Goal: Information Seeking & Learning: Learn about a topic

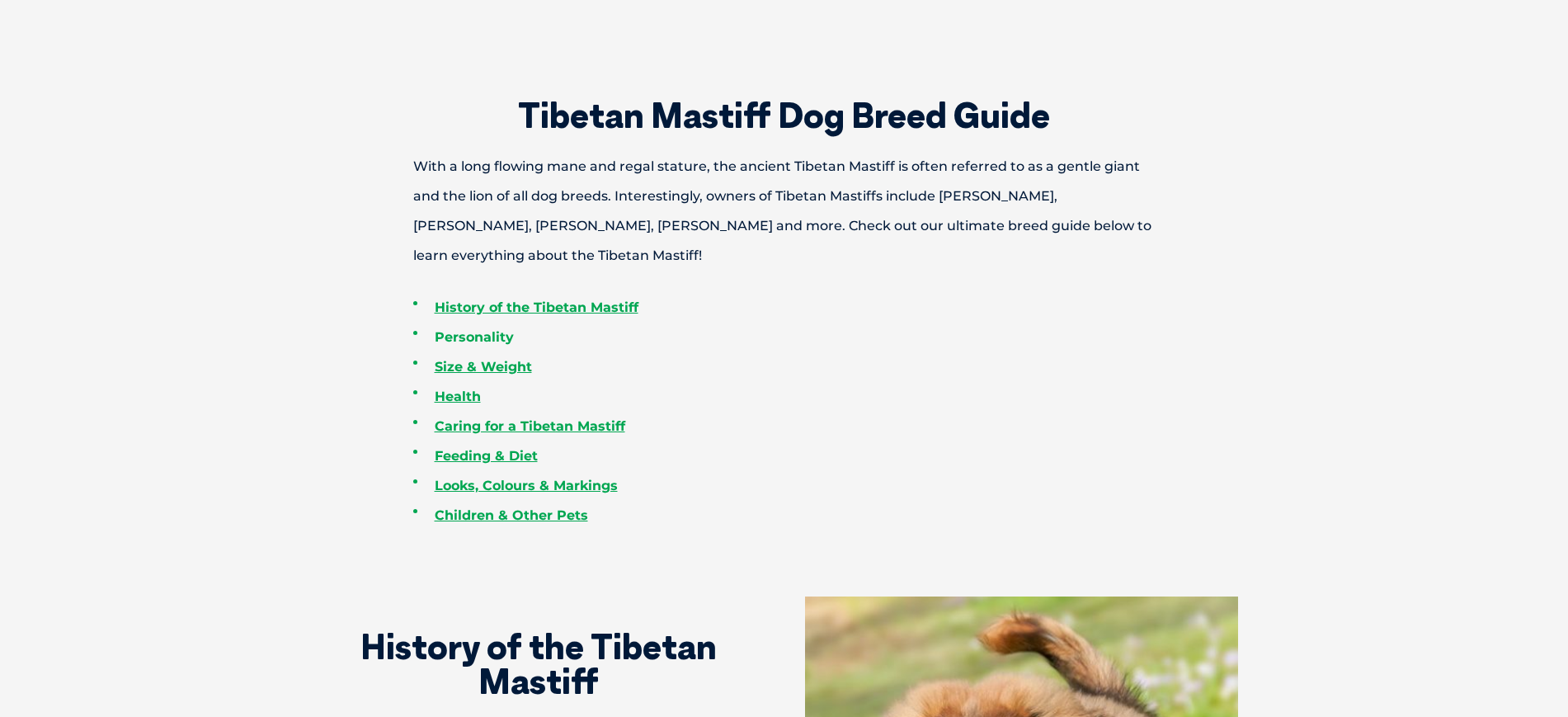
click at [463, 331] on link "Personality" at bounding box center [474, 337] width 79 height 15
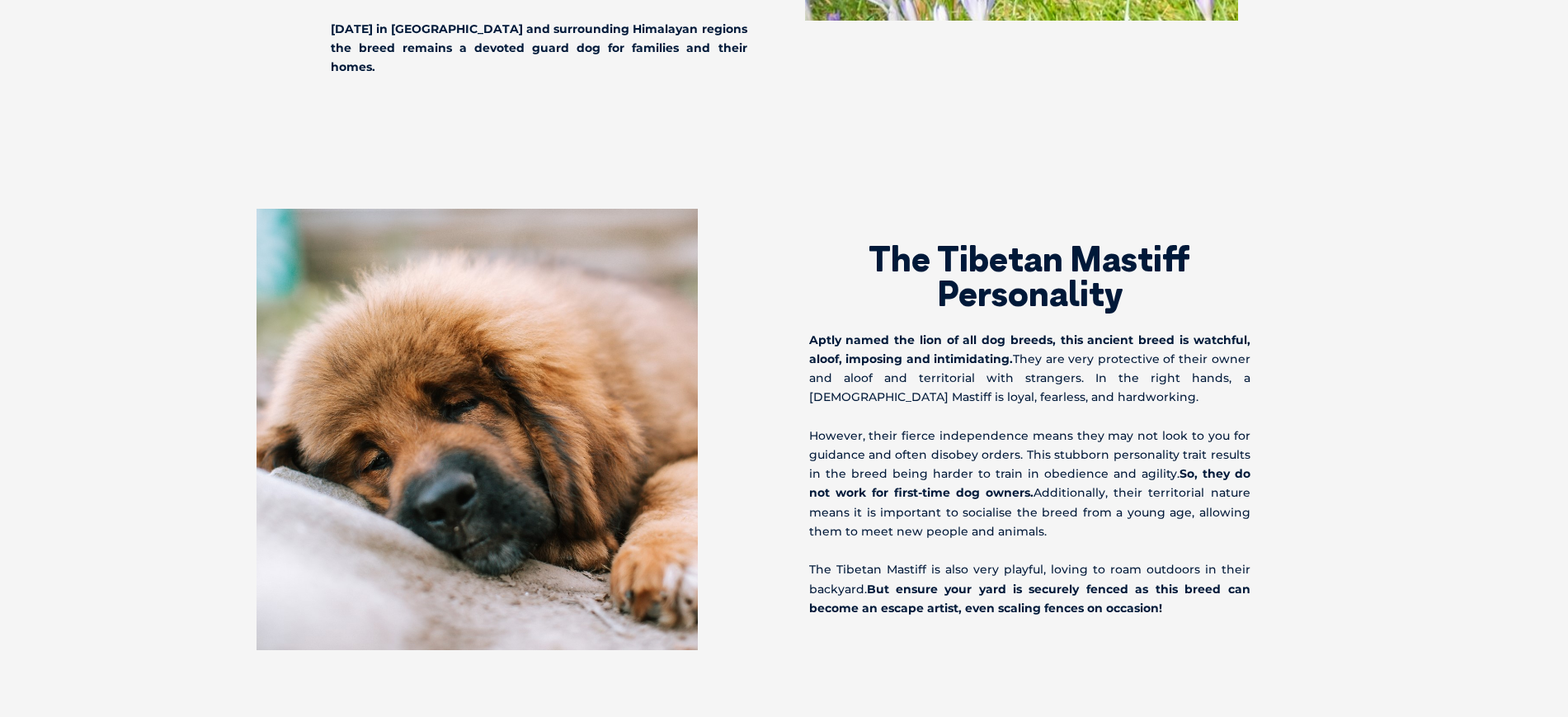
scroll to position [1897, 0]
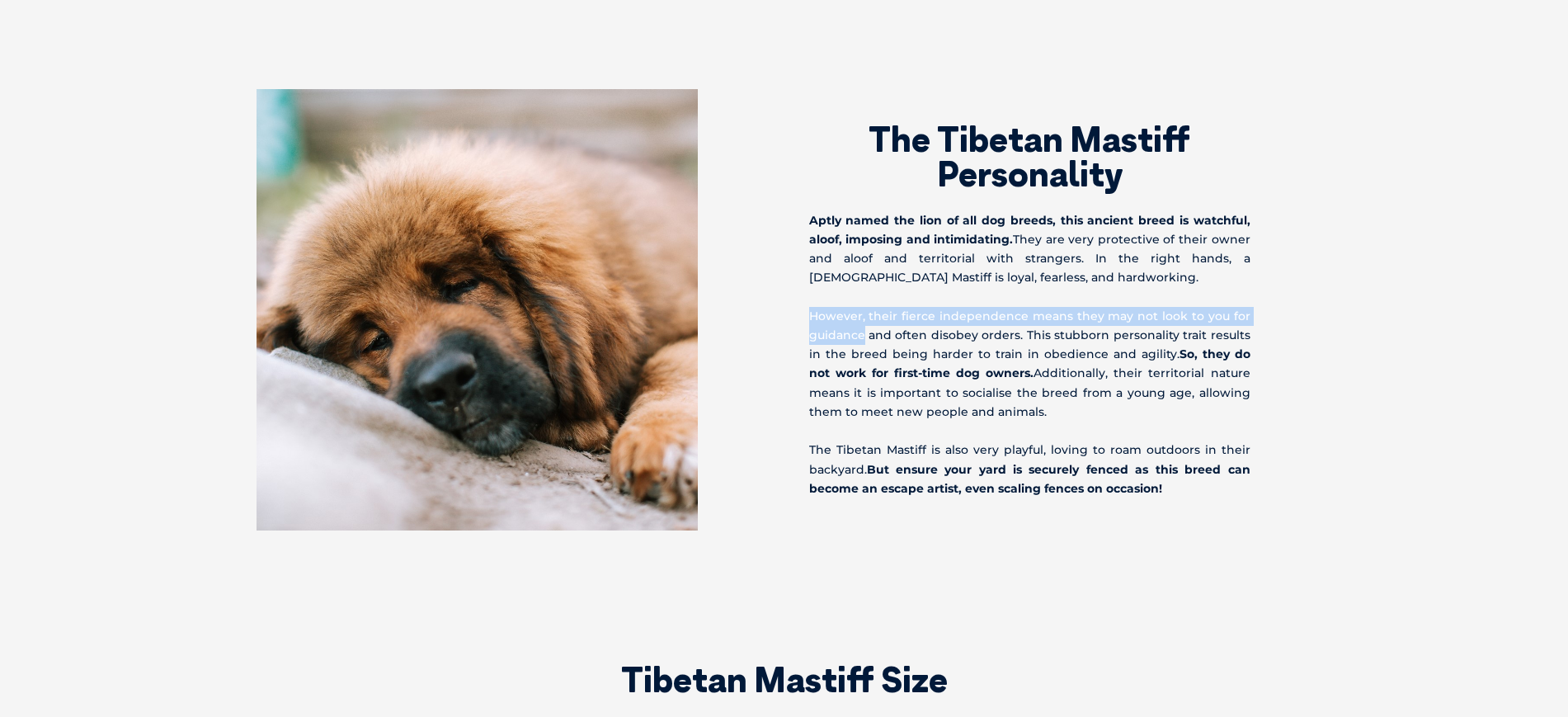
drag, startPoint x: 806, startPoint y: 250, endPoint x: 863, endPoint y: 285, distance: 66.9
click at [863, 285] on div "The Tibetan Mastiff Personality Aptly named the lion of all dog breeds, this an…" at bounding box center [1048, 293] width 528 height 409
click at [863, 307] on p "However, their fierce independence means they may not look to you for guidance …" at bounding box center [1030, 364] width 441 height 114
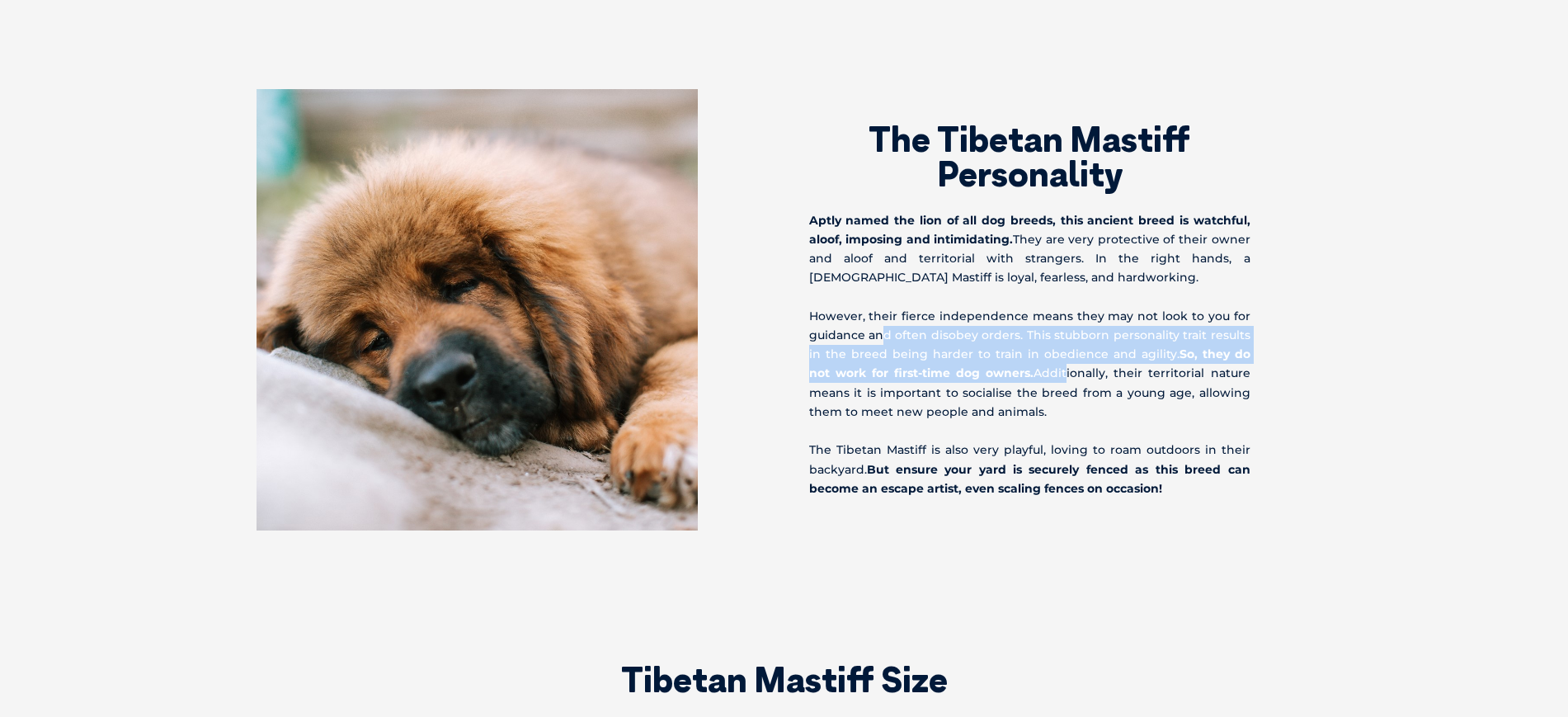
drag, startPoint x: 886, startPoint y: 286, endPoint x: 1033, endPoint y: 311, distance: 149.1
click at [1033, 311] on p "However, their fierce independence means they may not look to you for guidance …" at bounding box center [1030, 364] width 441 height 114
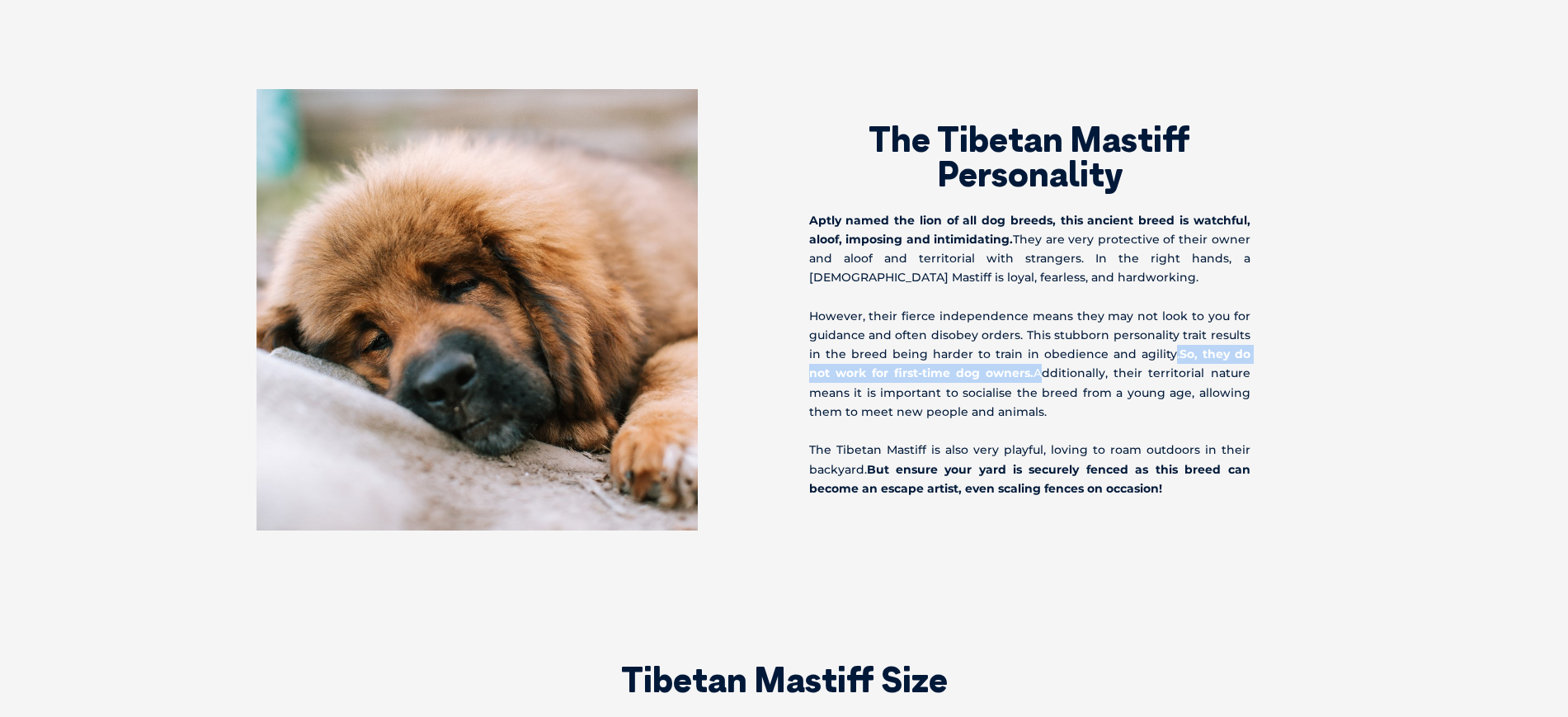
drag, startPoint x: 1152, startPoint y: 295, endPoint x: 1002, endPoint y: 321, distance: 152.2
click at [1002, 321] on p "However, their fierce independence means they may not look to you for guidance …" at bounding box center [1030, 364] width 441 height 114
click at [1006, 320] on p "However, their fierce independence means they may not look to you for guidance …" at bounding box center [1030, 364] width 441 height 114
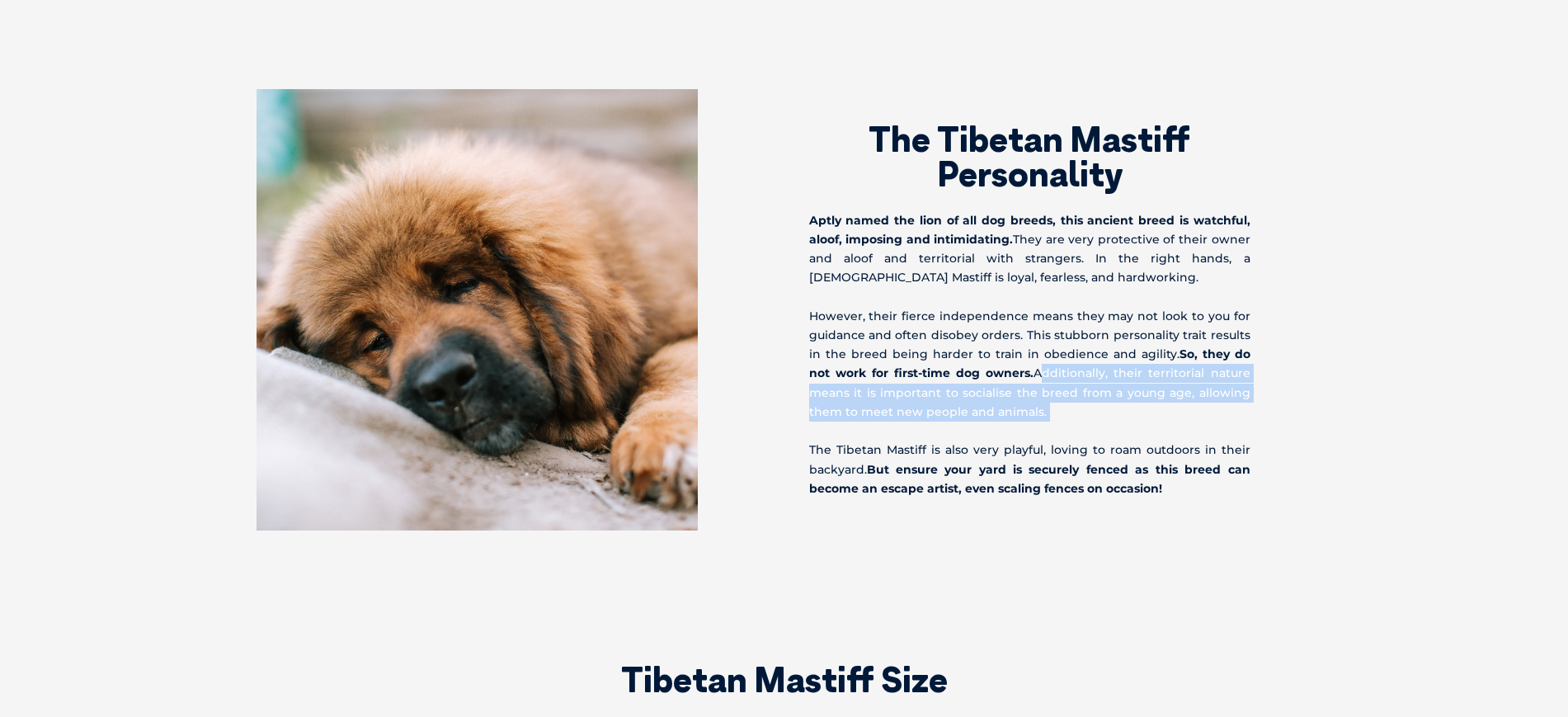
drag, startPoint x: 1006, startPoint y: 320, endPoint x: 1025, endPoint y: 357, distance: 41.6
click at [1025, 357] on p "However, their fierce independence means they may not look to you for guidance …" at bounding box center [1030, 364] width 441 height 114
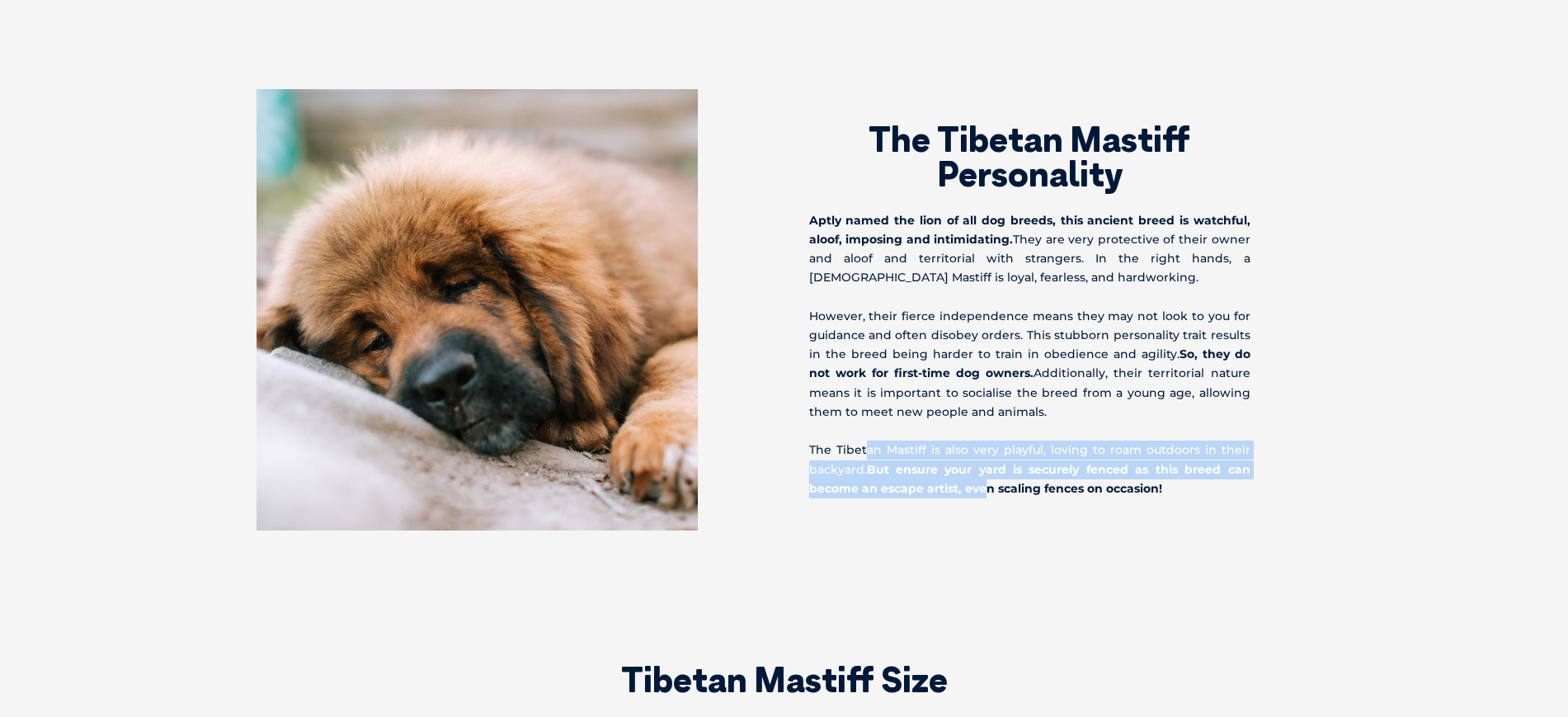
drag, startPoint x: 865, startPoint y: 392, endPoint x: 987, endPoint y: 437, distance: 130.0
click at [987, 440] on p "The Tibetan Mastiff is also very playful, loving to roam outdoors in their back…" at bounding box center [1030, 469] width 441 height 58
click at [987, 462] on strong "But ensure your yard is securely fenced as this breed can become an escape arti…" at bounding box center [1030, 478] width 441 height 34
drag, startPoint x: 987, startPoint y: 437, endPoint x: 868, endPoint y: 401, distance: 124.3
click at [868, 440] on p "The Tibetan Mastiff is also very playful, loving to roam outdoors in their back…" at bounding box center [1030, 469] width 441 height 58
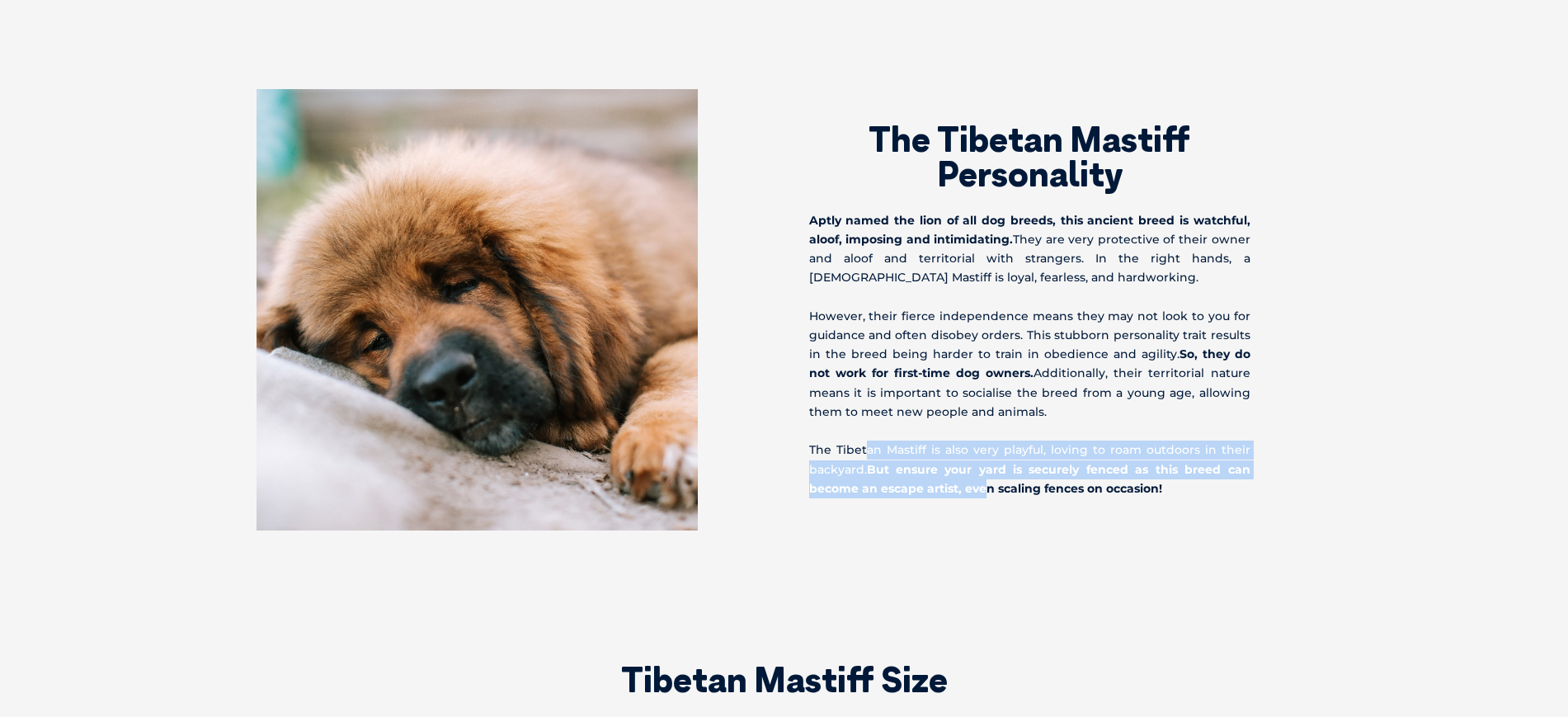
click at [868, 440] on p "The Tibetan Mastiff is also very playful, loving to roam outdoors in their back…" at bounding box center [1030, 469] width 441 height 58
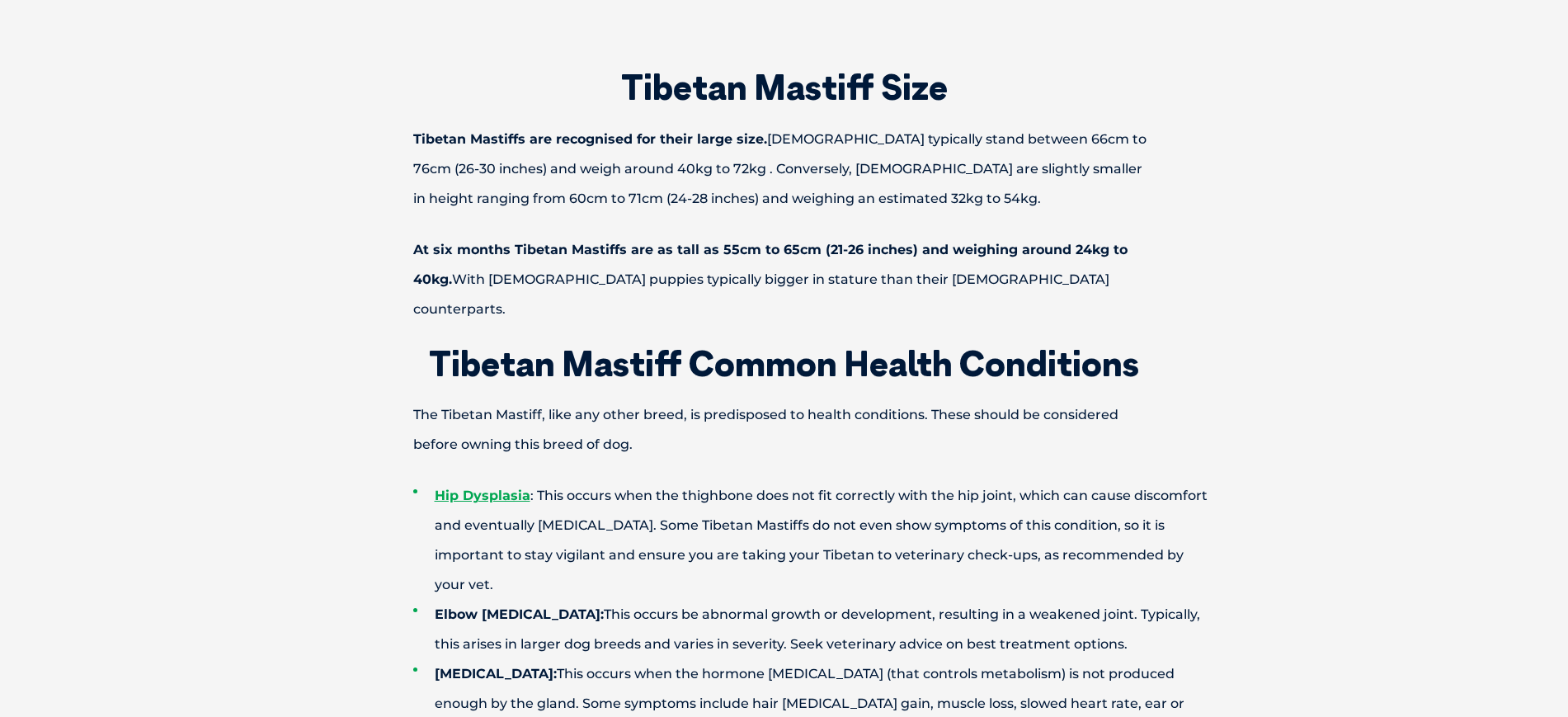
scroll to position [2493, 0]
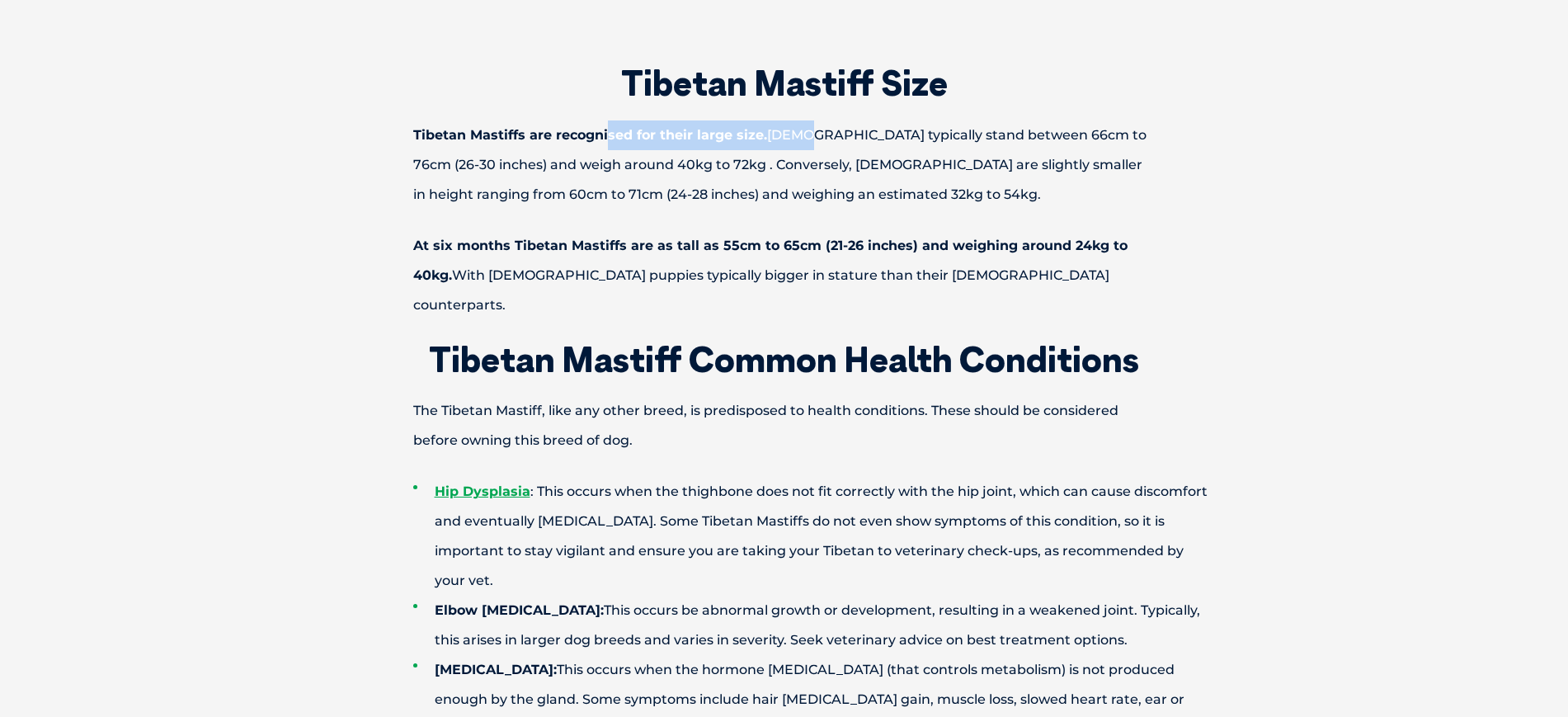
drag, startPoint x: 606, startPoint y: 77, endPoint x: 799, endPoint y: 74, distance: 193.0
click at [799, 121] on p "Tibetan Mastiffs are recognised for their large size. [DEMOGRAPHIC_DATA] typica…" at bounding box center [784, 165] width 858 height 89
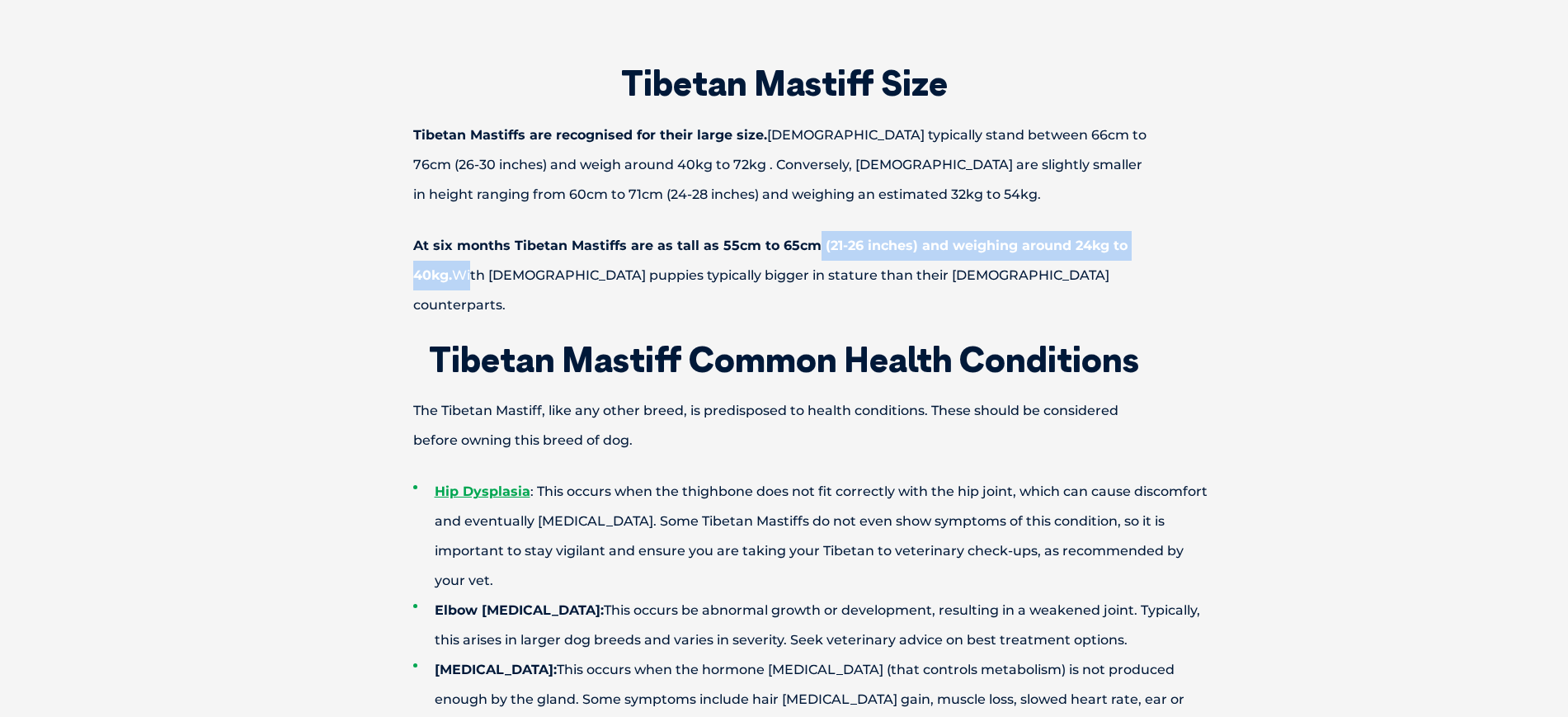
drag, startPoint x: 811, startPoint y: 180, endPoint x: 463, endPoint y: 214, distance: 349.7
click at [463, 231] on p "At six months Tibetan Mastiffs are as tall as 55cm to 65cm (21-26 inches) and w…" at bounding box center [784, 276] width 858 height 89
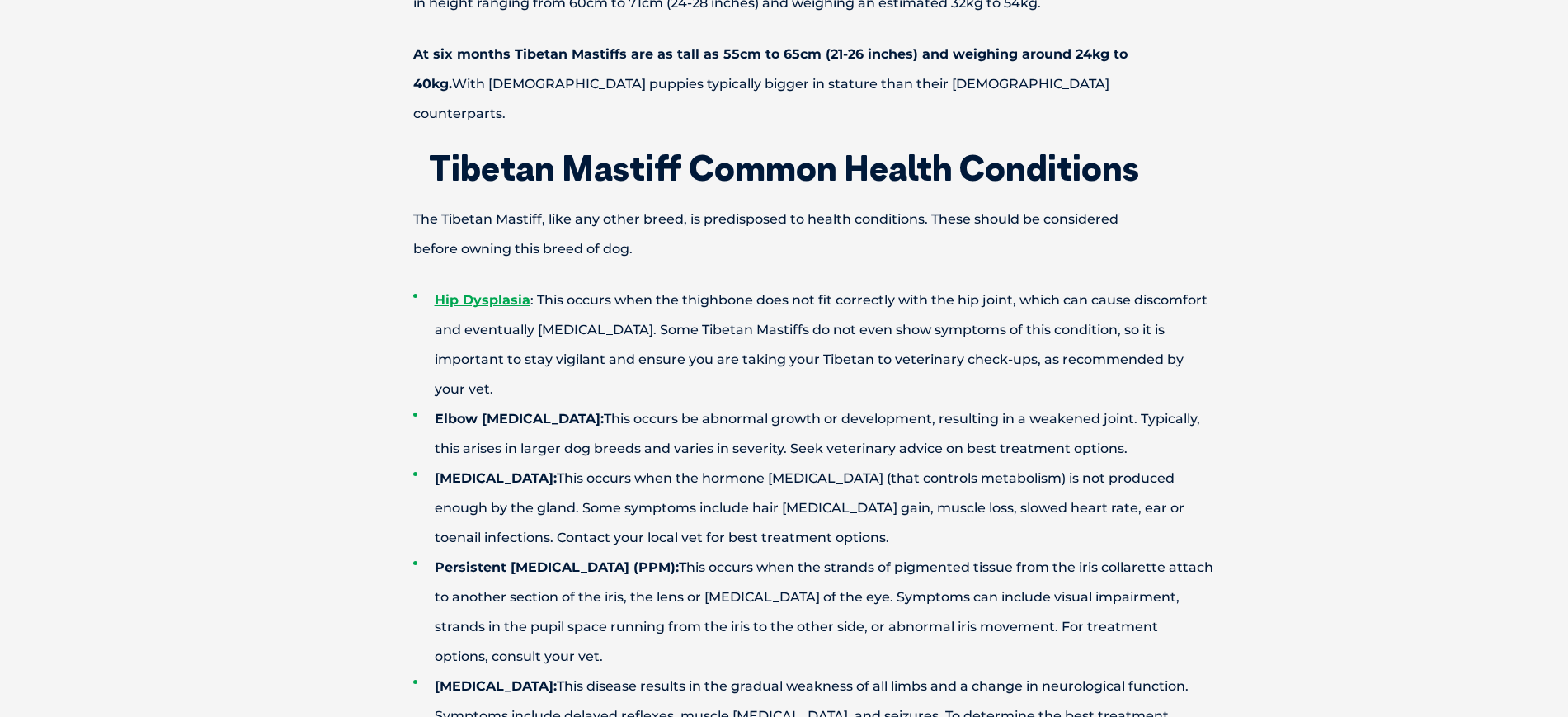
scroll to position [2820, 0]
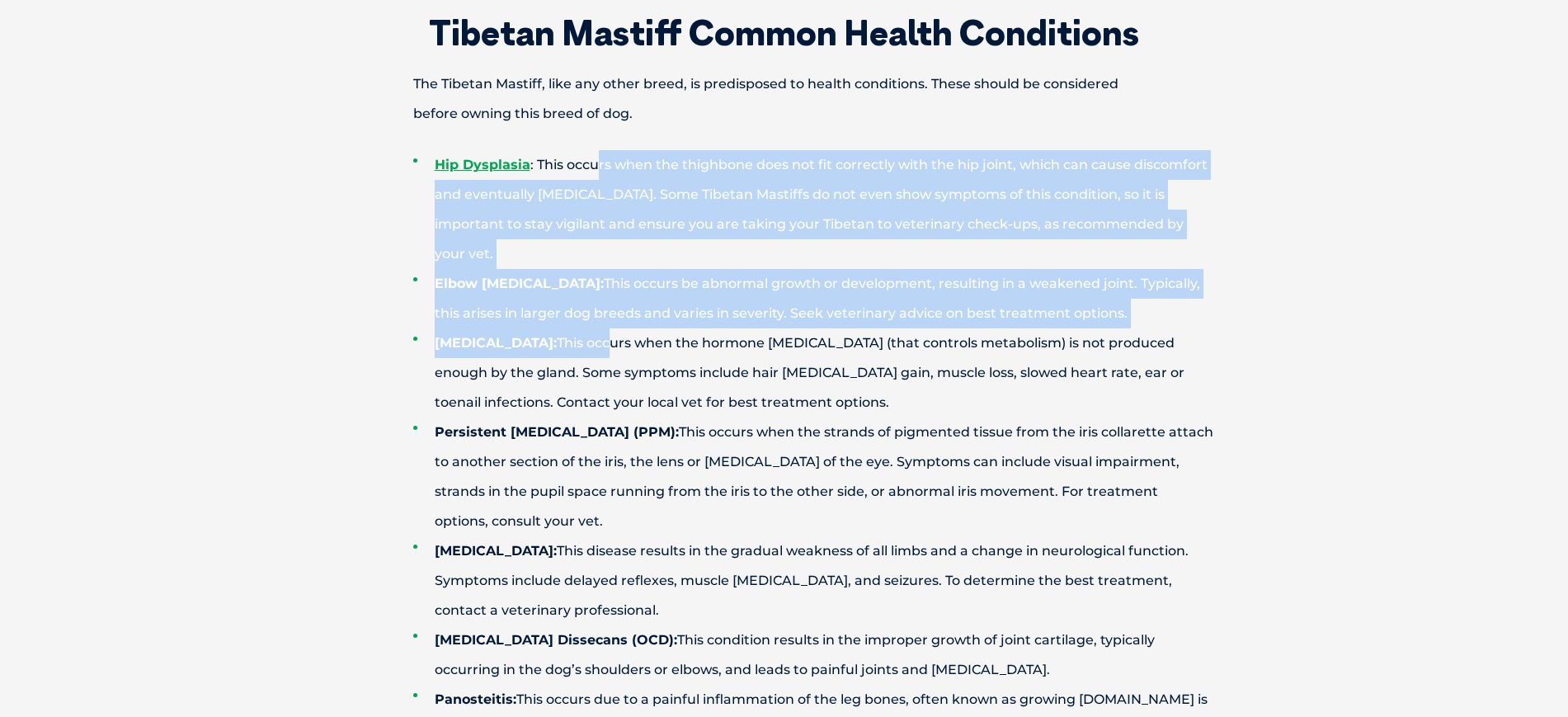
drag, startPoint x: 596, startPoint y: 75, endPoint x: 610, endPoint y: 222, distance: 147.7
click at [610, 222] on ul "[MEDICAL_DATA] : This occurs when the thighbone does not fit correctly with the…" at bounding box center [784, 476] width 858 height 653
click at [610, 329] on li "[MEDICAL_DATA]: This occurs when the hormone [MEDICAL_DATA] (that controls meta…" at bounding box center [813, 373] width 800 height 89
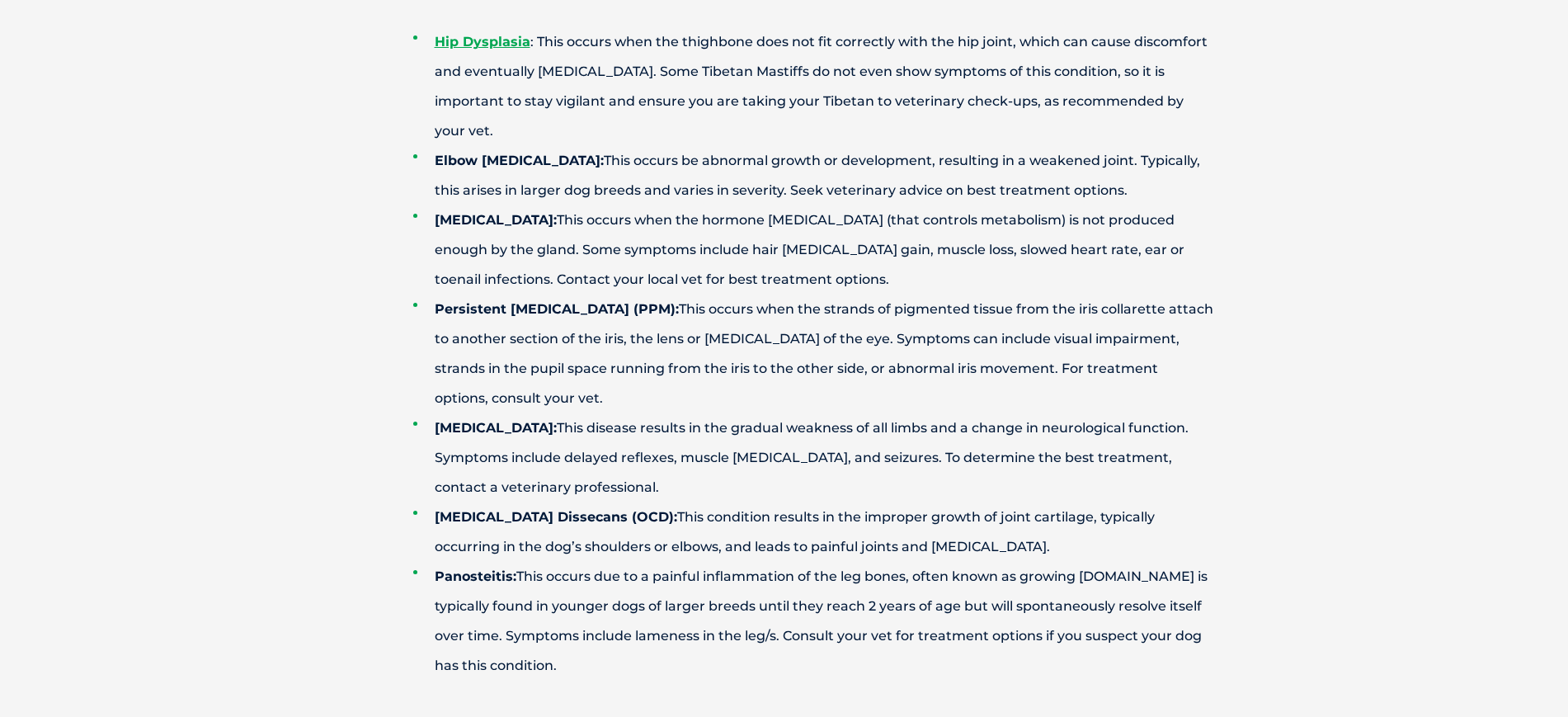
scroll to position [2950, 0]
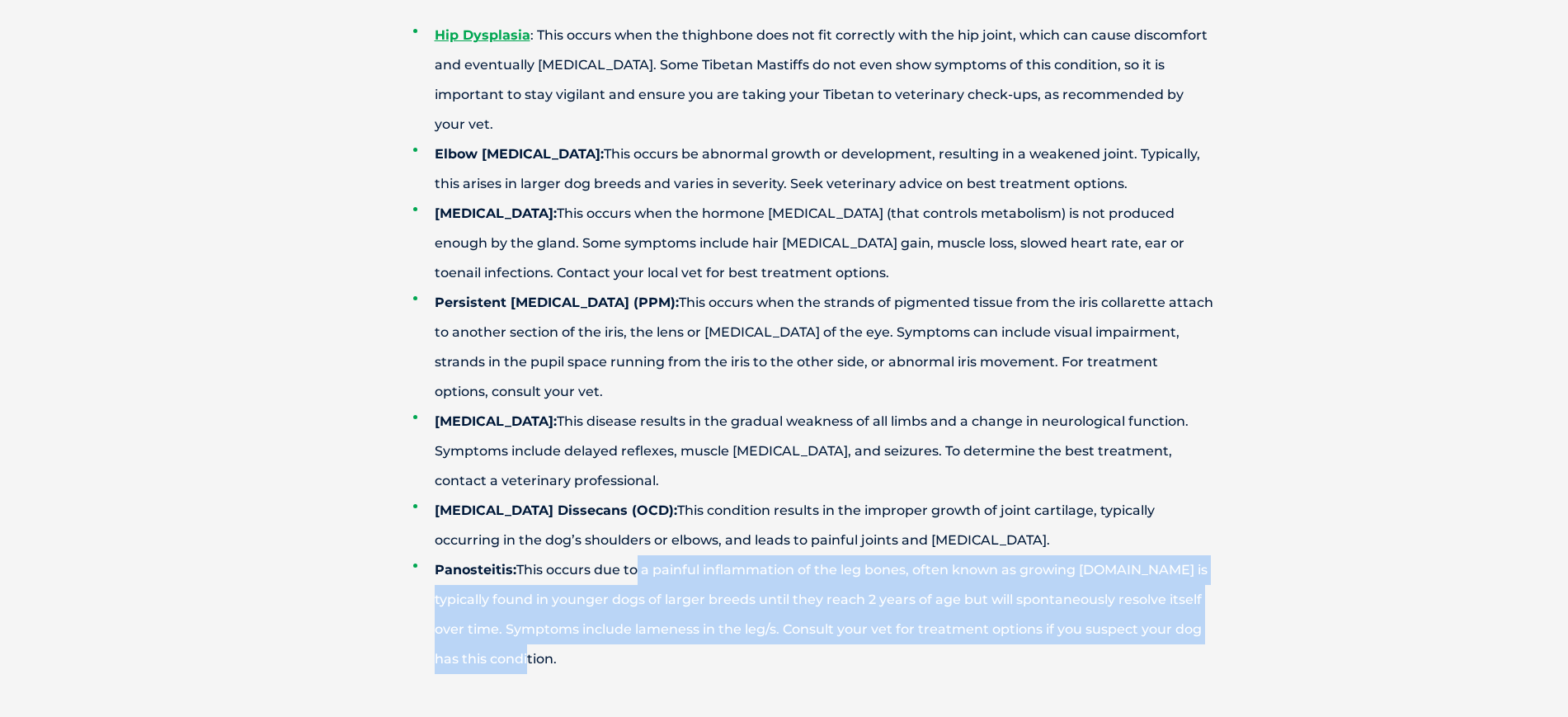
drag, startPoint x: 640, startPoint y: 446, endPoint x: 639, endPoint y: 551, distance: 105.0
click at [639, 555] on li "Panosteitis: This occurs due to a painful inflammation of the leg bones, often …" at bounding box center [813, 614] width 800 height 119
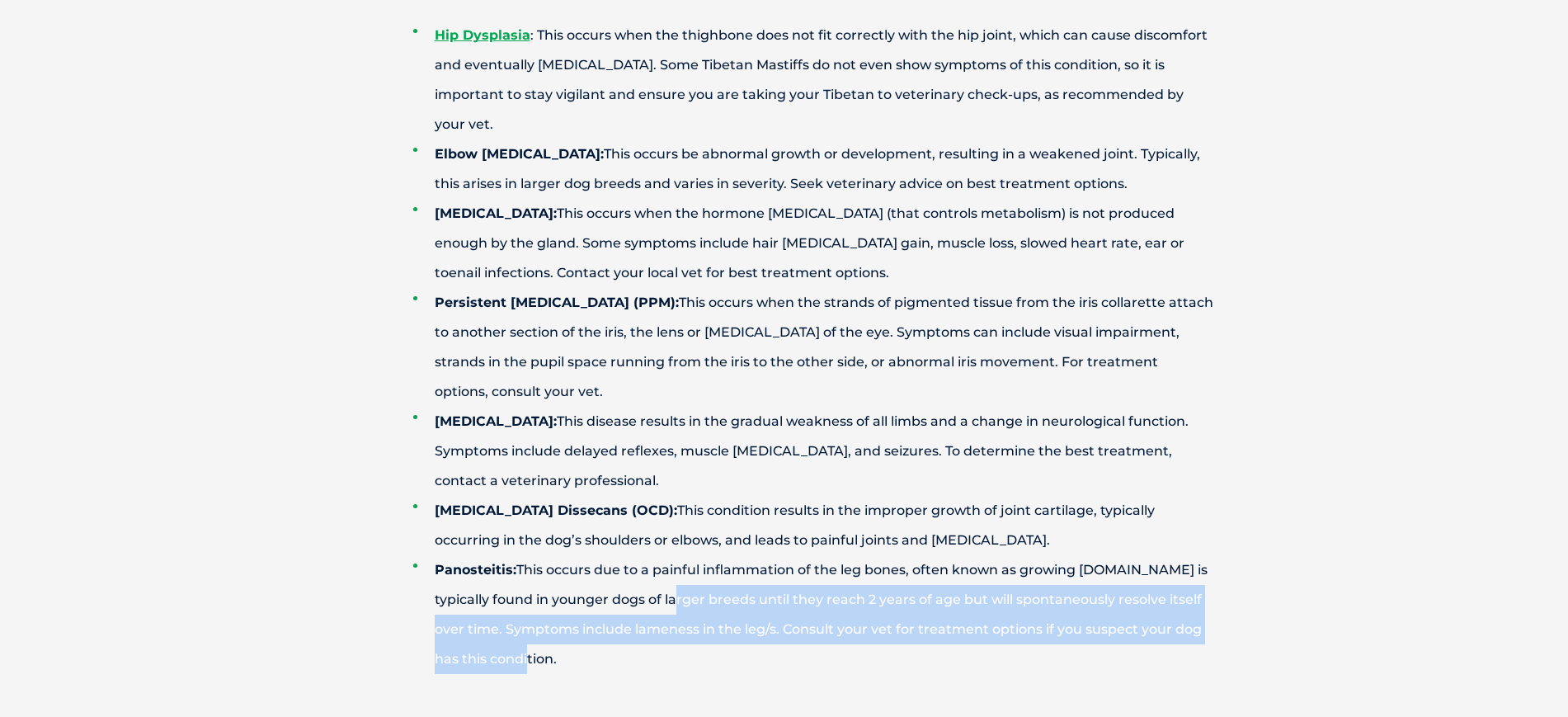
drag, startPoint x: 639, startPoint y: 551, endPoint x: 654, endPoint y: 463, distance: 89.3
click at [654, 555] on li "Panosteitis: This occurs due to a painful inflammation of the leg bones, often …" at bounding box center [813, 614] width 800 height 119
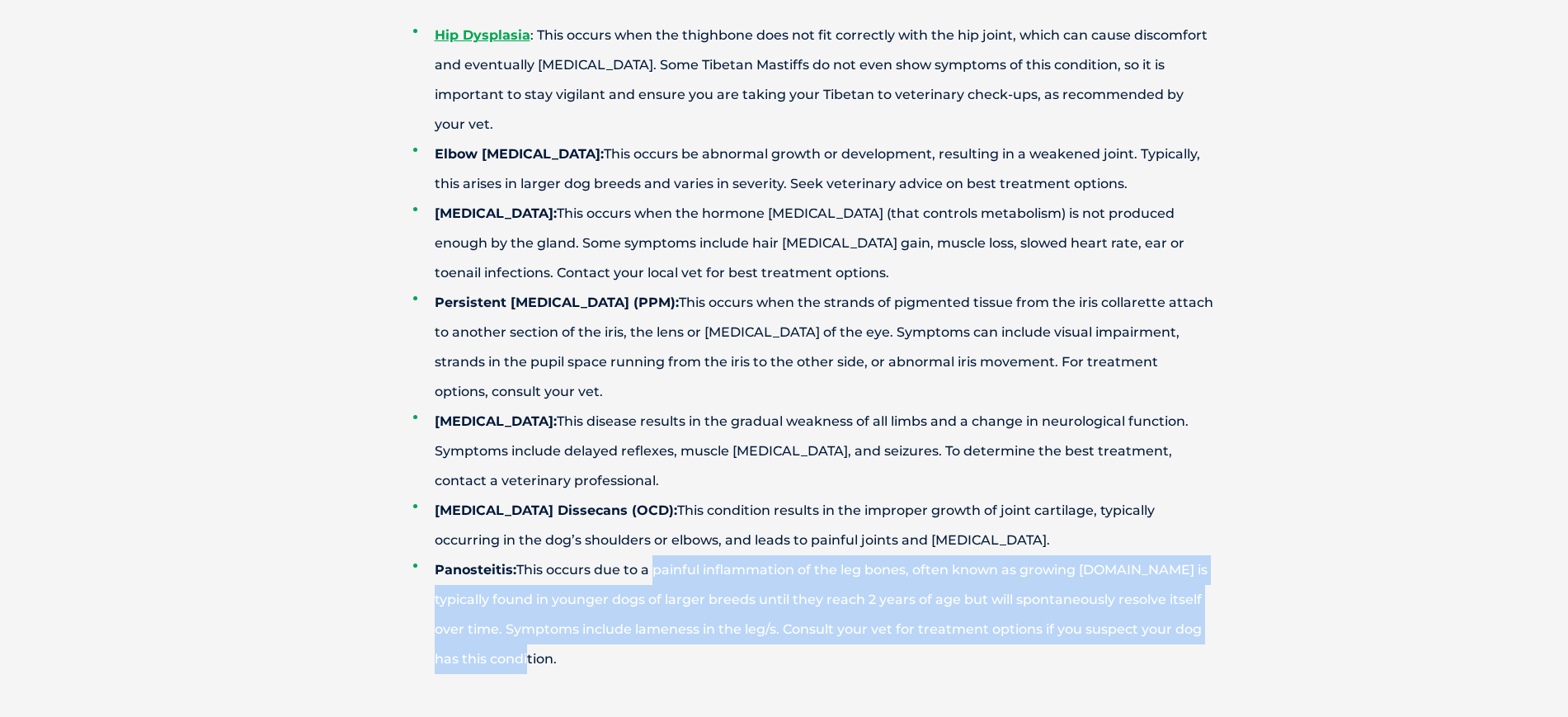
click at [654, 555] on li "Panosteitis: This occurs due to a painful inflammation of the leg bones, often …" at bounding box center [813, 614] width 800 height 119
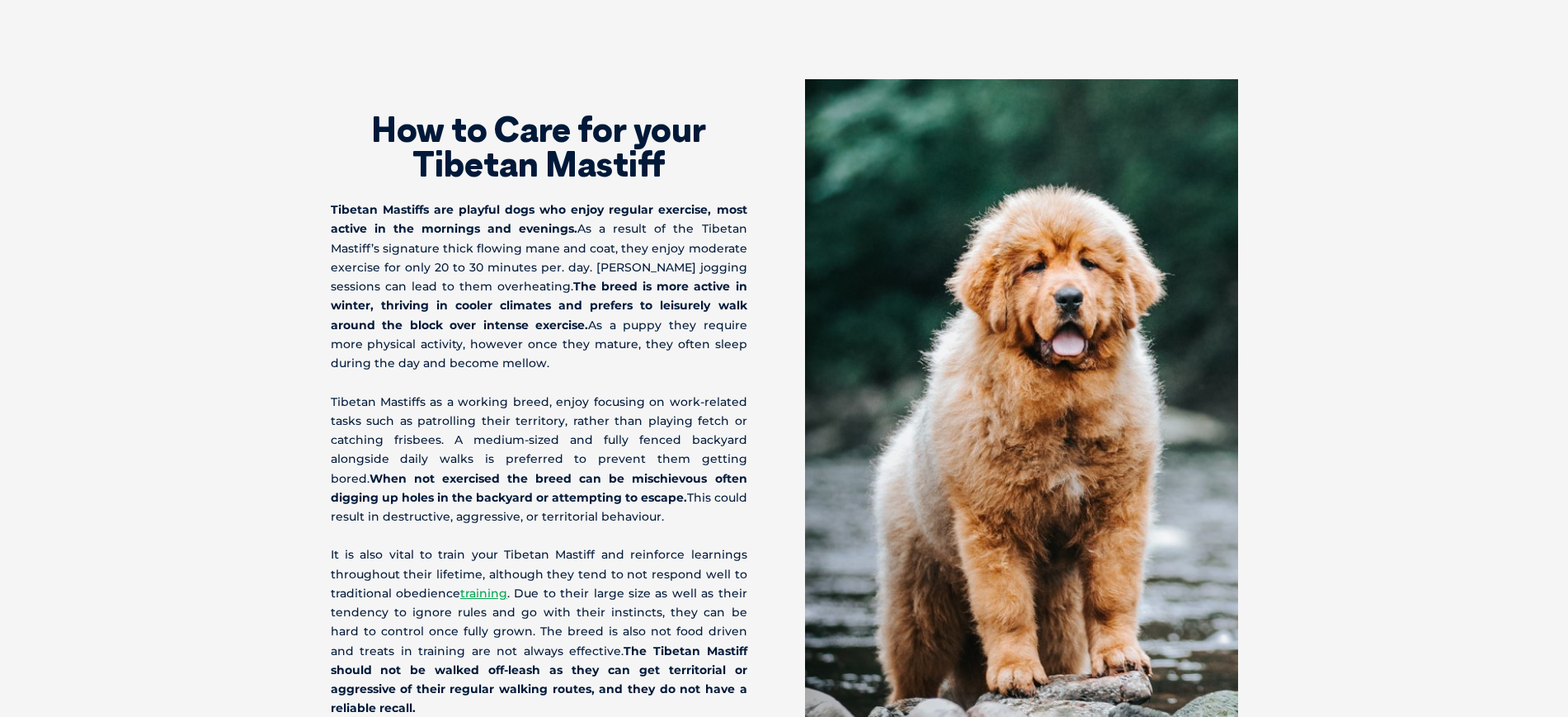
scroll to position [3794, 0]
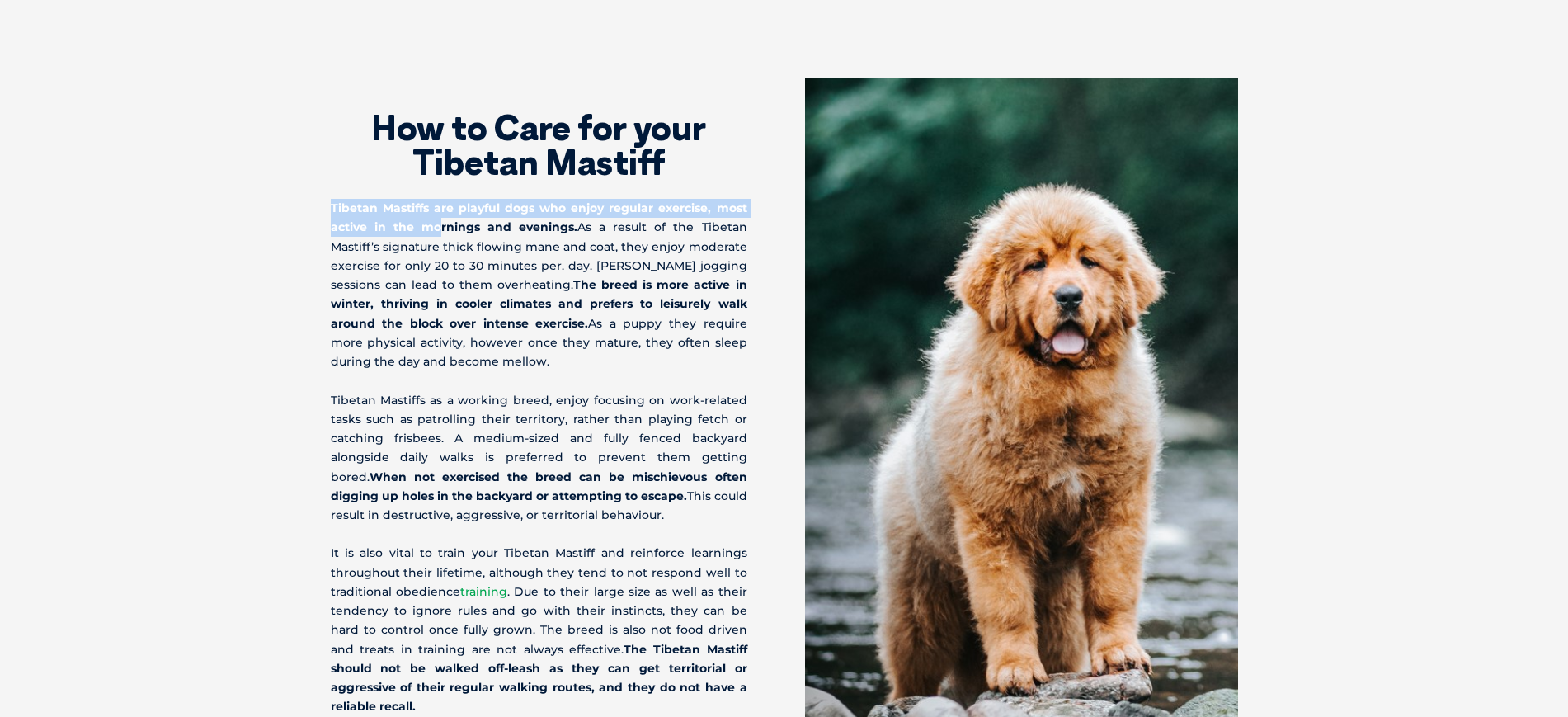
drag, startPoint x: 332, startPoint y: 90, endPoint x: 449, endPoint y: 108, distance: 118.4
click at [449, 201] on strong "Tibetan Mastiffs are playful dogs who enjoy regular exercise, most active in th…" at bounding box center [539, 217] width 416 height 34
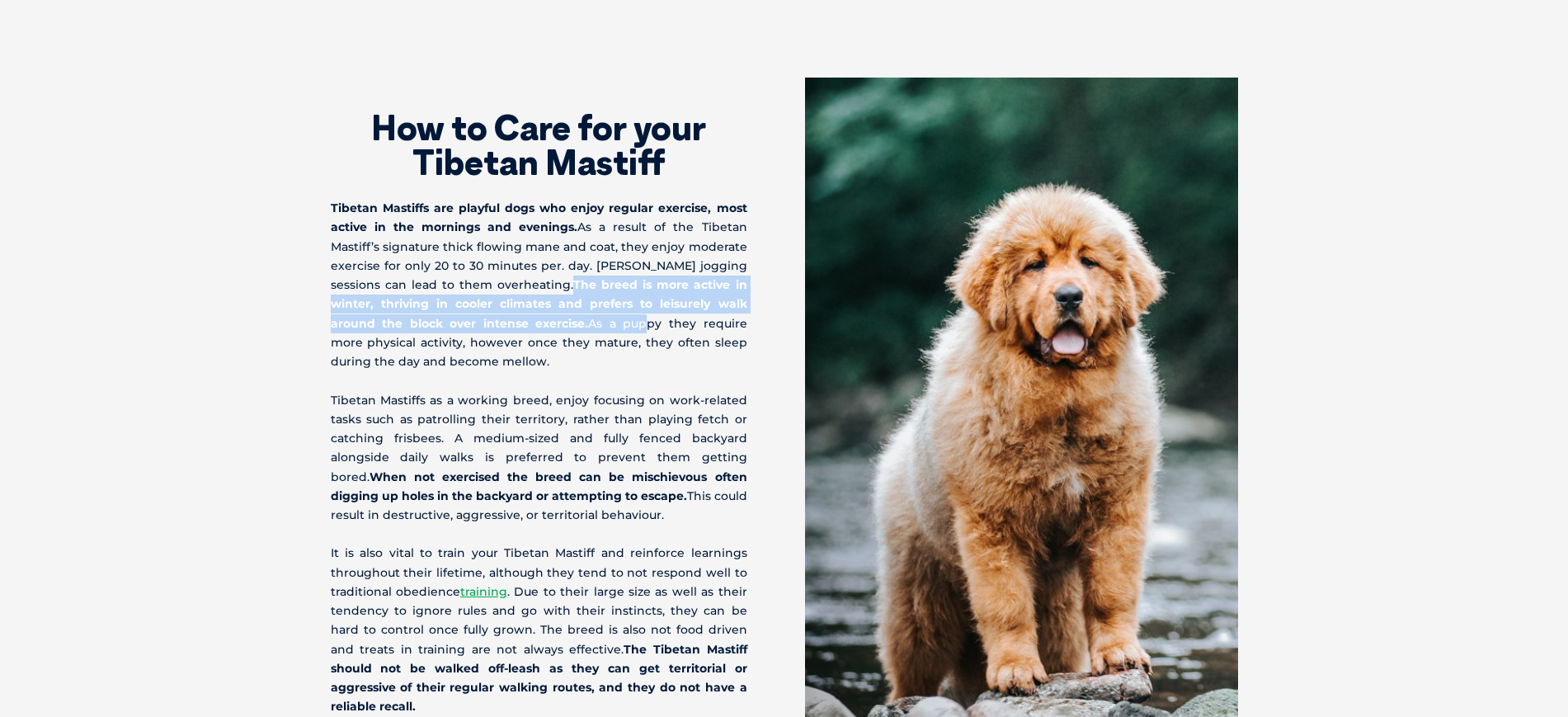
drag, startPoint x: 521, startPoint y: 161, endPoint x: 555, endPoint y: 202, distance: 53.3
click at [555, 202] on p "Tibetan Mastiffs are playful dogs who enjoy regular exercise, most active in th…" at bounding box center [539, 285] width 416 height 172
drag, startPoint x: 555, startPoint y: 202, endPoint x: 552, endPoint y: 167, distance: 35.1
click at [552, 199] on p "Tibetan Mastiffs are playful dogs who enjoy regular exercise, most active in th…" at bounding box center [539, 285] width 416 height 172
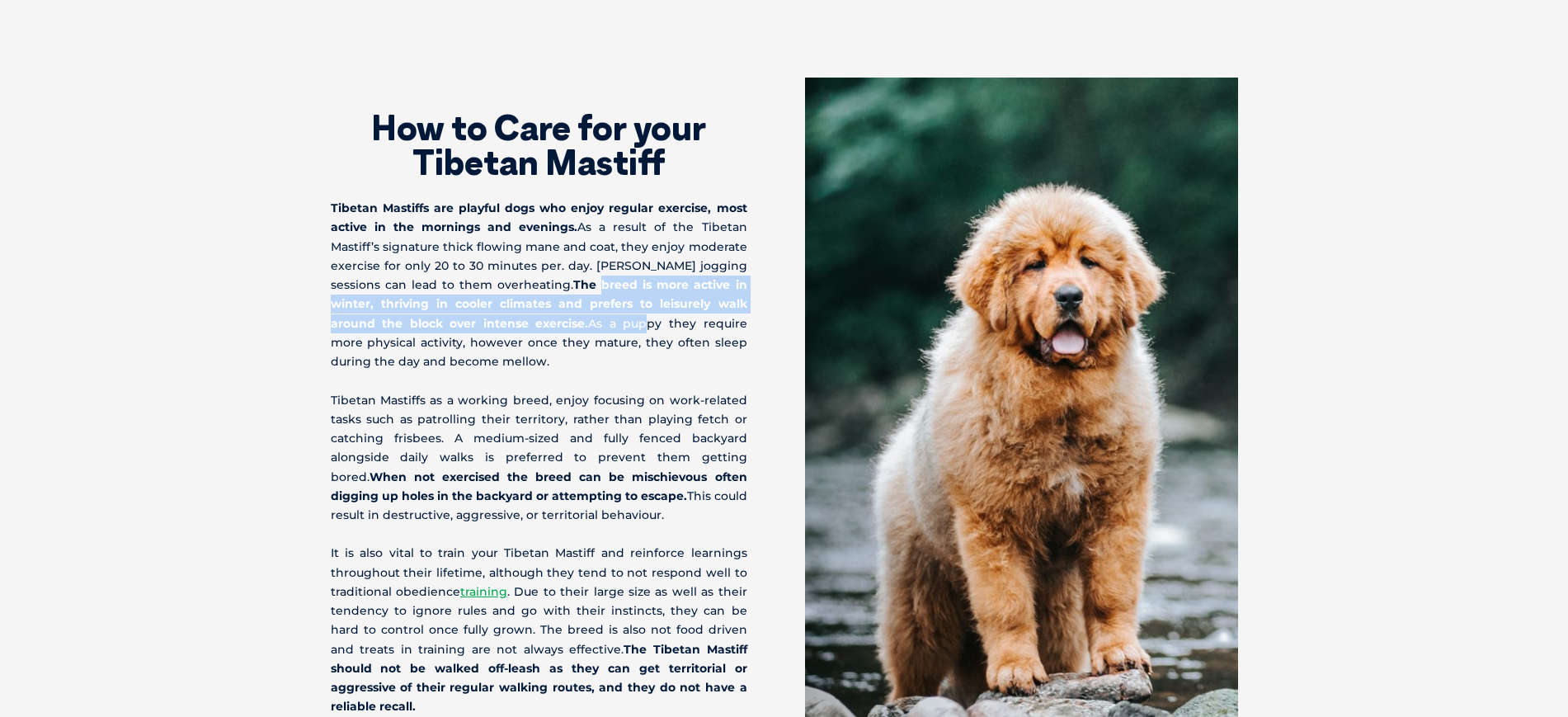
click at [552, 277] on strong "The breed is more active in winter, thriving in cooler climates and prefers to …" at bounding box center [539, 303] width 416 height 53
drag, startPoint x: 552, startPoint y: 167, endPoint x: 552, endPoint y: 208, distance: 41.0
click at [552, 208] on p "Tibetan Mastiffs are playful dogs who enjoy regular exercise, most active in th…" at bounding box center [539, 285] width 416 height 172
drag, startPoint x: 552, startPoint y: 208, endPoint x: 557, endPoint y: 168, distance: 40.3
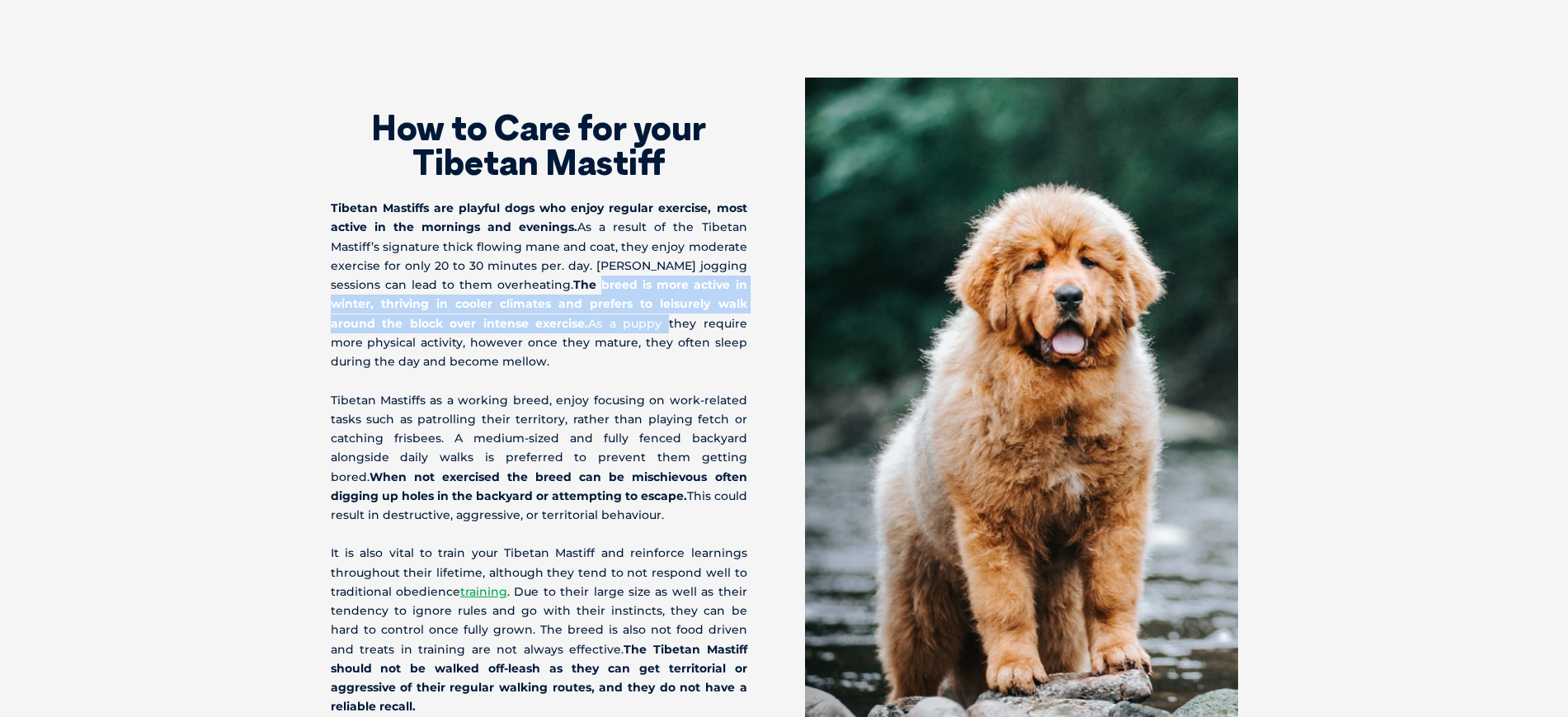
click at [557, 199] on p "Tibetan Mastiffs are playful dogs who enjoy regular exercise, most active in th…" at bounding box center [539, 285] width 416 height 172
click at [557, 277] on strong "The breed is more active in winter, thriving in cooler climates and prefers to …" at bounding box center [539, 303] width 416 height 53
drag, startPoint x: 557, startPoint y: 168, endPoint x: 557, endPoint y: 191, distance: 23.0
click at [557, 277] on strong "The breed is more active in winter, thriving in cooler climates and prefers to …" at bounding box center [539, 303] width 416 height 53
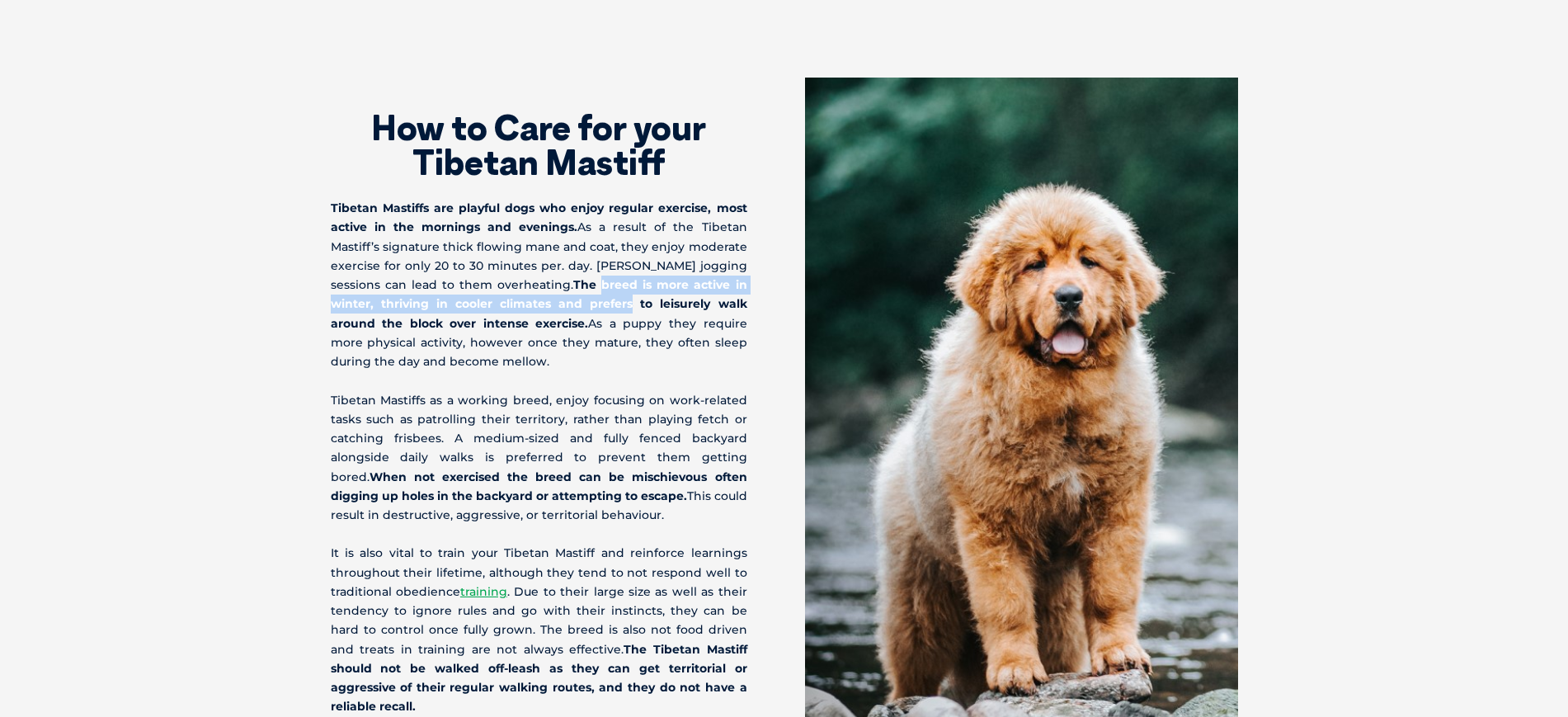
drag, startPoint x: 557, startPoint y: 191, endPoint x: 561, endPoint y: 174, distance: 17.5
click at [561, 277] on strong "The breed is more active in winter, thriving in cooler climates and prefers to …" at bounding box center [539, 303] width 416 height 53
drag, startPoint x: 561, startPoint y: 174, endPoint x: 562, endPoint y: 204, distance: 30.0
click at [562, 204] on p "Tibetan Mastiffs are playful dogs who enjoy regular exercise, most active in th…" at bounding box center [539, 285] width 416 height 172
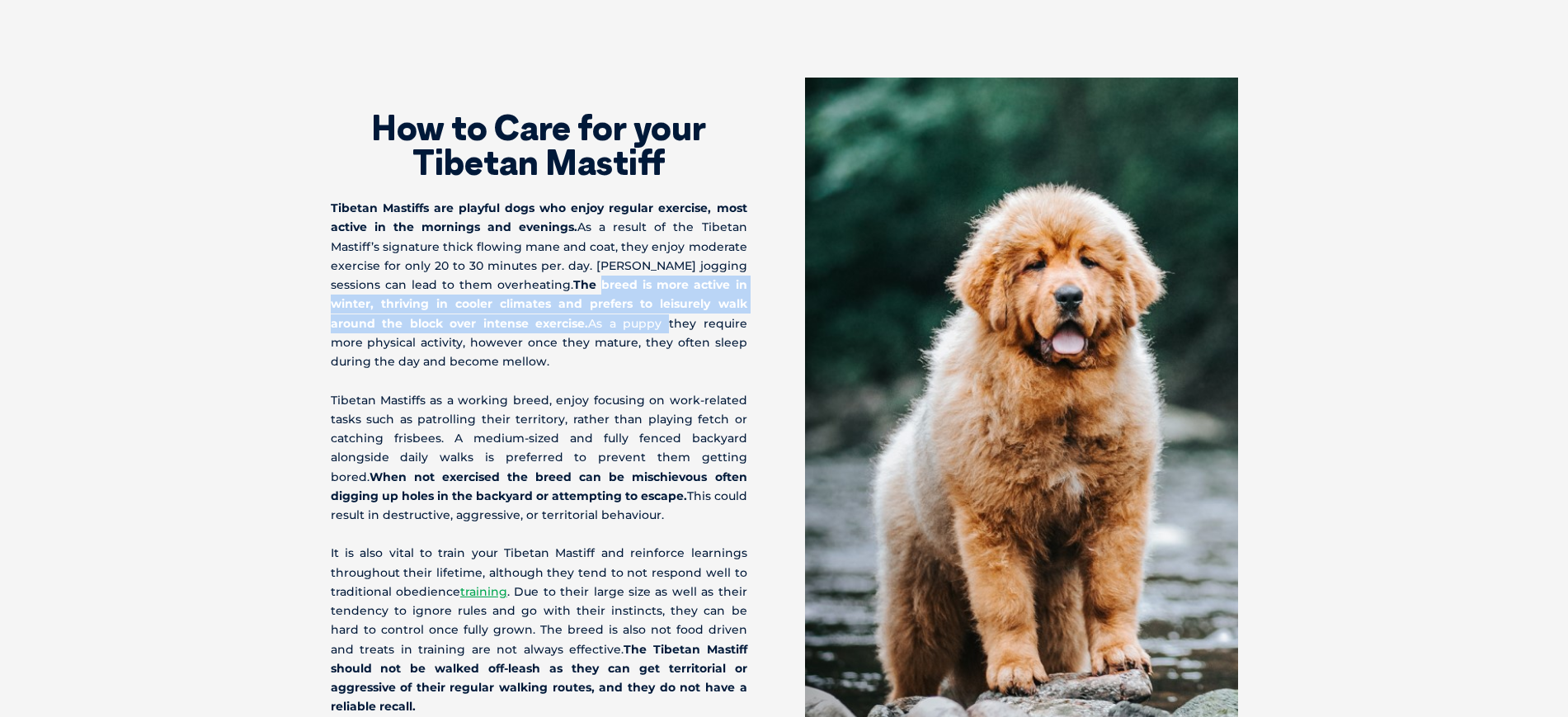
click at [562, 204] on p "Tibetan Mastiffs are playful dogs who enjoy regular exercise, most active in th…" at bounding box center [539, 285] width 416 height 172
drag, startPoint x: 562, startPoint y: 204, endPoint x: 570, endPoint y: 191, distance: 15.3
click at [570, 199] on p "Tibetan Mastiffs are playful dogs who enjoy regular exercise, most active in th…" at bounding box center [539, 285] width 416 height 172
click at [570, 277] on strong "The breed is more active in winter, thriving in cooler climates and prefers to …" at bounding box center [539, 303] width 416 height 53
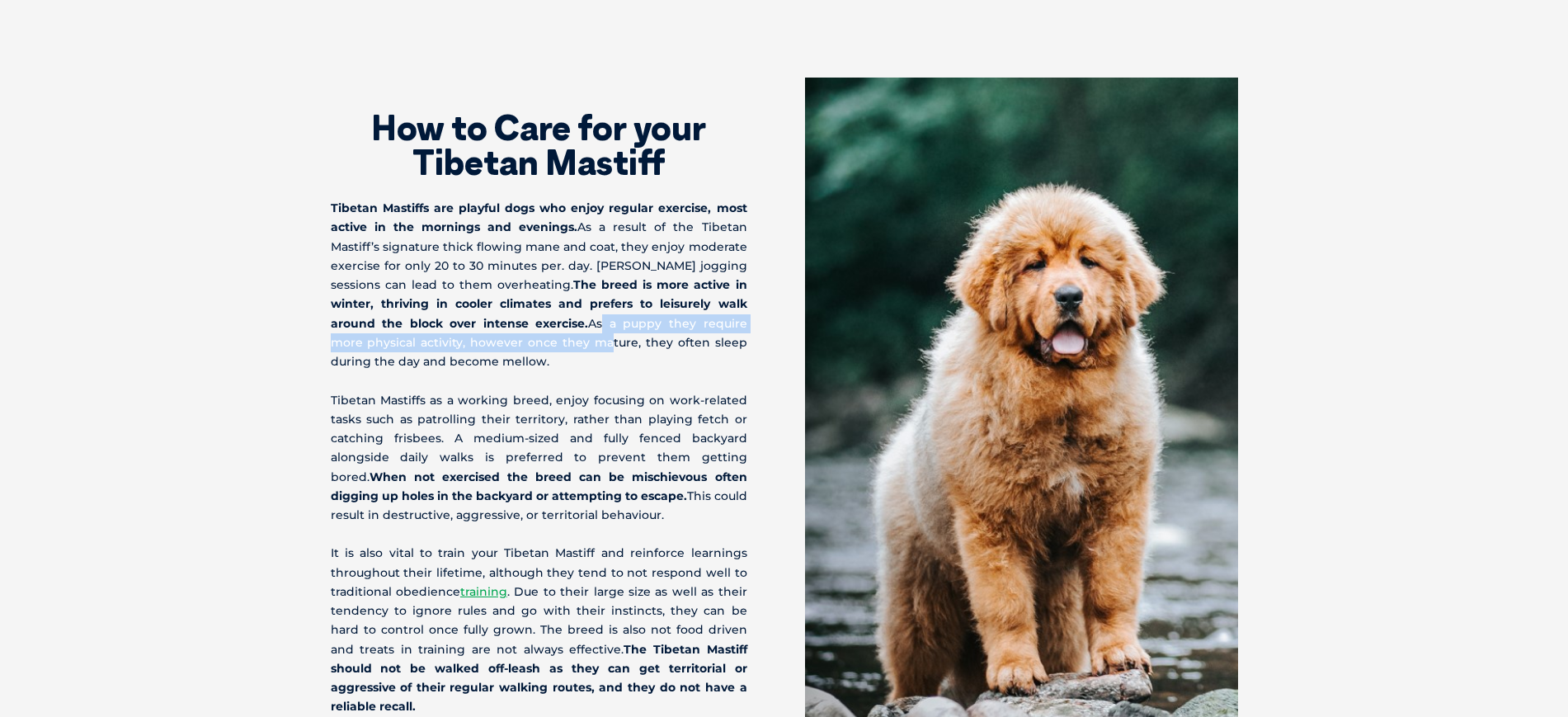
drag, startPoint x: 514, startPoint y: 206, endPoint x: 514, endPoint y: 241, distance: 35.0
click at [514, 241] on p "Tibetan Mastiffs are playful dogs who enjoy regular exercise, most active in th…" at bounding box center [539, 285] width 416 height 172
drag, startPoint x: 514, startPoint y: 241, endPoint x: 515, endPoint y: 201, distance: 40.0
click at [515, 201] on p "Tibetan Mastiffs are playful dogs who enjoy regular exercise, most active in th…" at bounding box center [539, 285] width 416 height 172
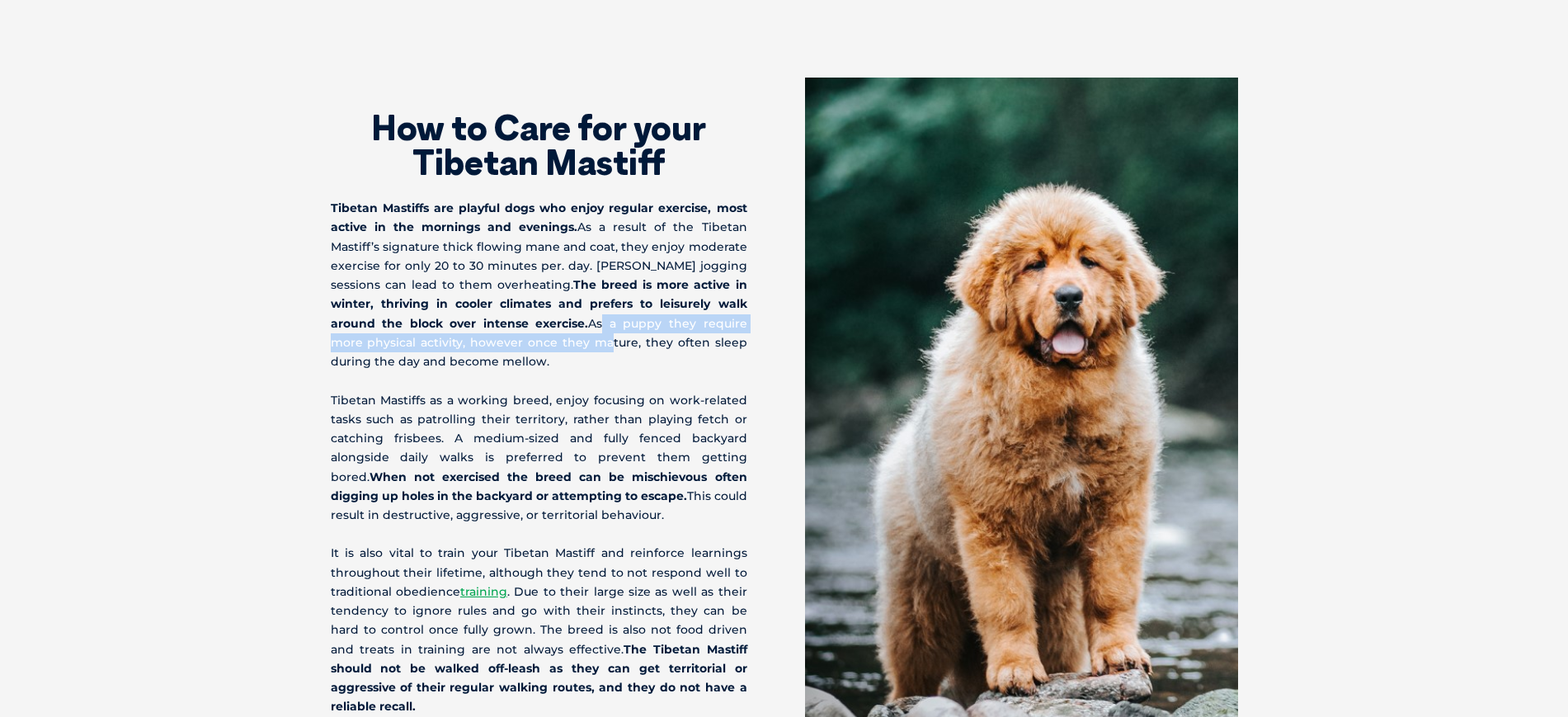
click at [515, 201] on p "Tibetan Mastiffs are playful dogs who enjoy regular exercise, most active in th…" at bounding box center [539, 285] width 416 height 172
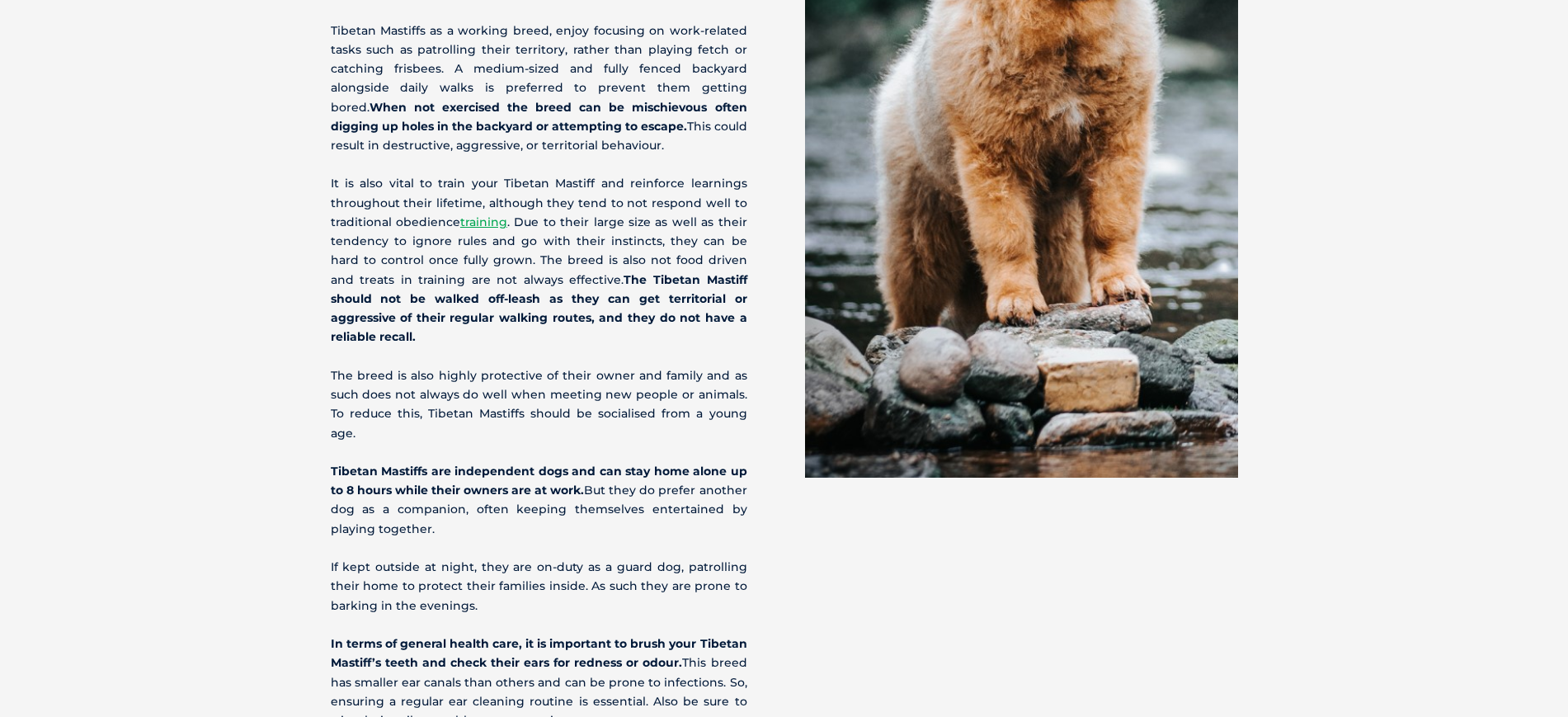
scroll to position [4165, 0]
drag, startPoint x: 279, startPoint y: 312, endPoint x: 398, endPoint y: 371, distance: 132.8
click at [398, 371] on section "How to Care for your Tibetan Mastiff Tibetan Mastiffs are playful dogs who enjo…" at bounding box center [784, 219] width 1568 height 1154
click at [398, 461] on p "Tibetan Mastiffs are independent dogs and can stay home alone up to 8 hours whi…" at bounding box center [539, 499] width 416 height 77
drag, startPoint x: 314, startPoint y: 435, endPoint x: 411, endPoint y: 441, distance: 97.2
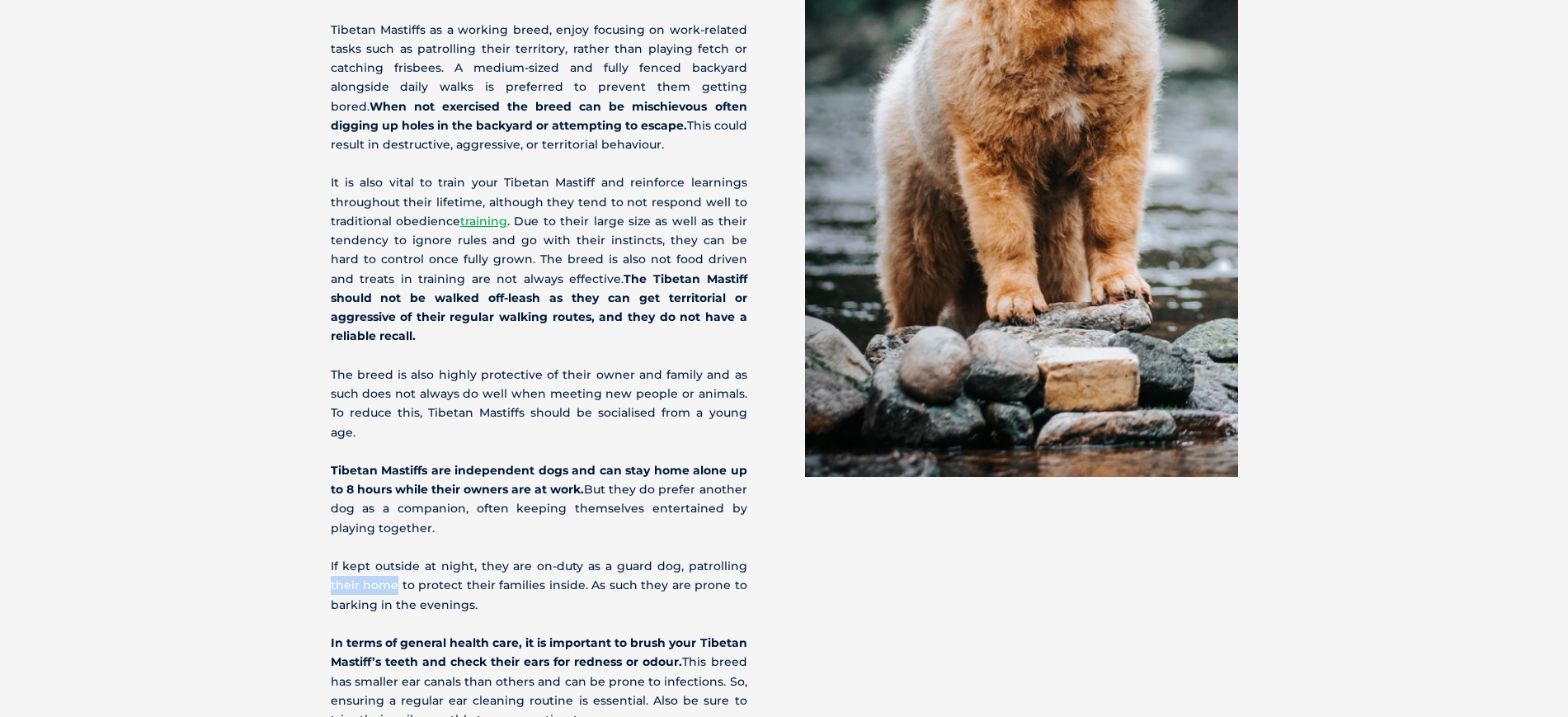
click at [411, 441] on div "How to Care for your Tibetan Mastiff Tibetan Mastiffs are playful dogs who enjo…" at bounding box center [784, 218] width 940 height 1022
click at [411, 557] on p "If kept outside at night, they are on-duty as a guard dog, patrolling their hom…" at bounding box center [539, 586] width 416 height 58
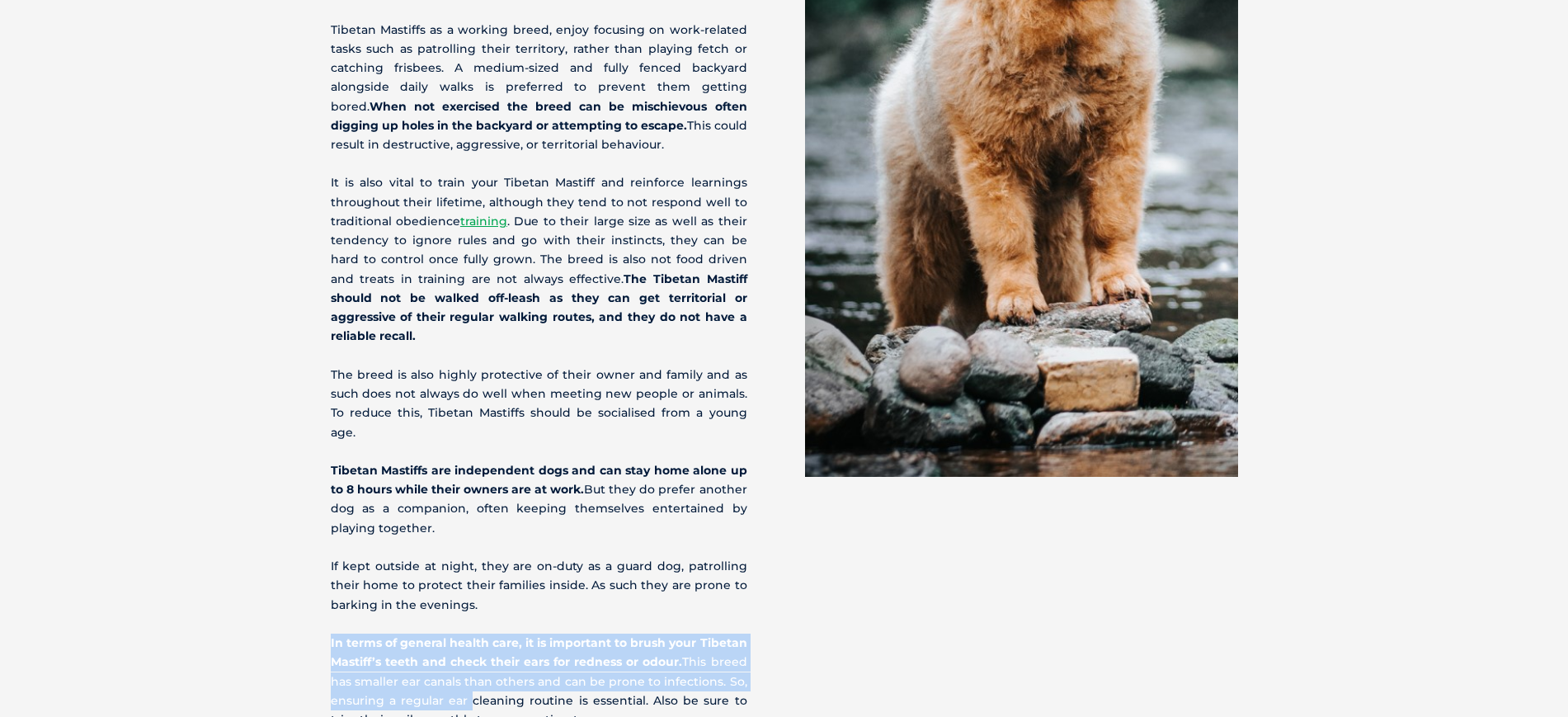
drag, startPoint x: 296, startPoint y: 486, endPoint x: 464, endPoint y: 539, distance: 176.2
click at [464, 539] on section "How to Care for your Tibetan Mastiff Tibetan Mastiffs are playful dogs who enjo…" at bounding box center [784, 219] width 1568 height 1154
click at [464, 634] on p "In terms of general health care, it is important to brush your Tibetan Mastiff’…" at bounding box center [539, 681] width 416 height 95
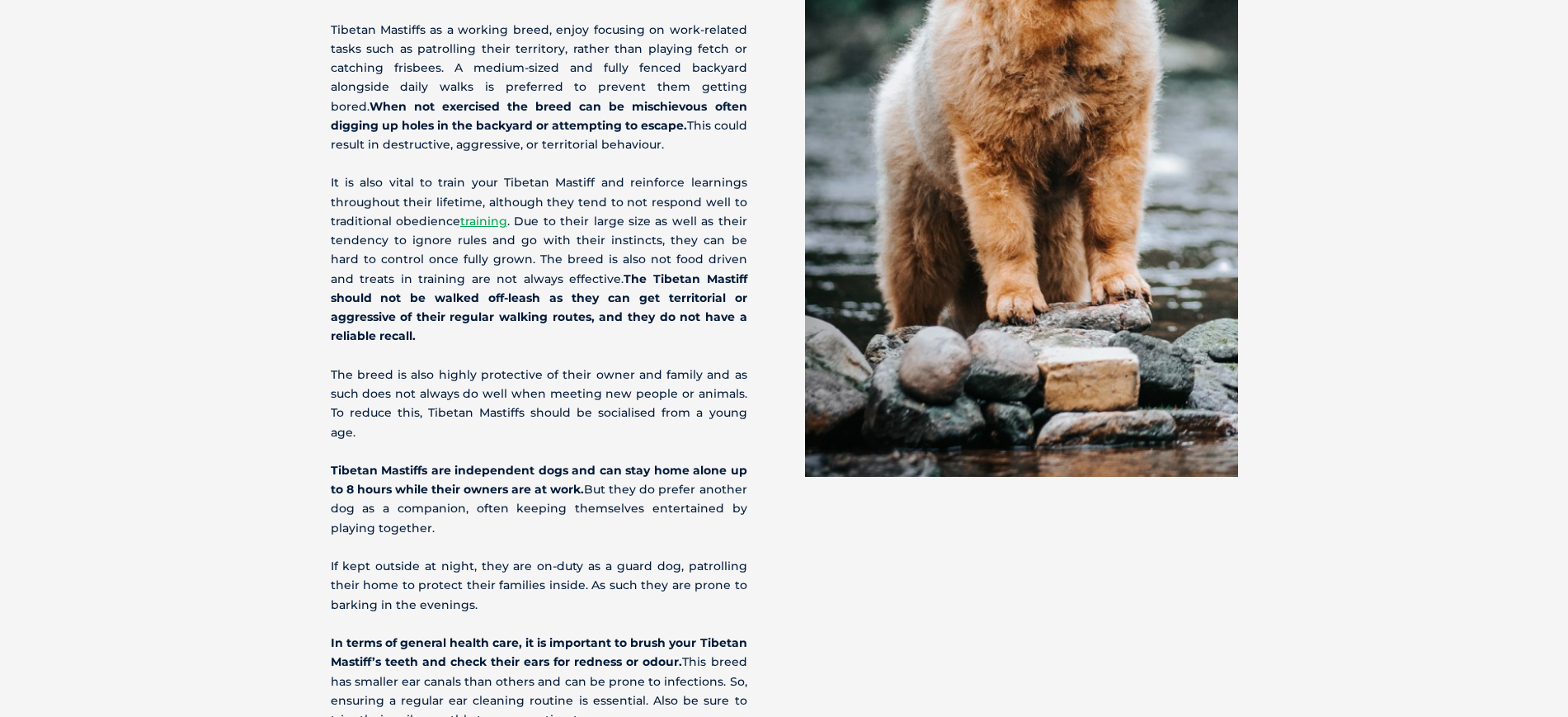
drag, startPoint x: 623, startPoint y: 578, endPoint x: 388, endPoint y: 521, distance: 241.8
click at [388, 521] on section "How to Care for your Tibetan Mastiff Tibetan Mastiffs are playful dogs who enjo…" at bounding box center [784, 219] width 1568 height 1154
click at [388, 634] on p "In terms of general health care, it is important to brush your Tibetan Mastiff’…" at bounding box center [539, 681] width 416 height 95
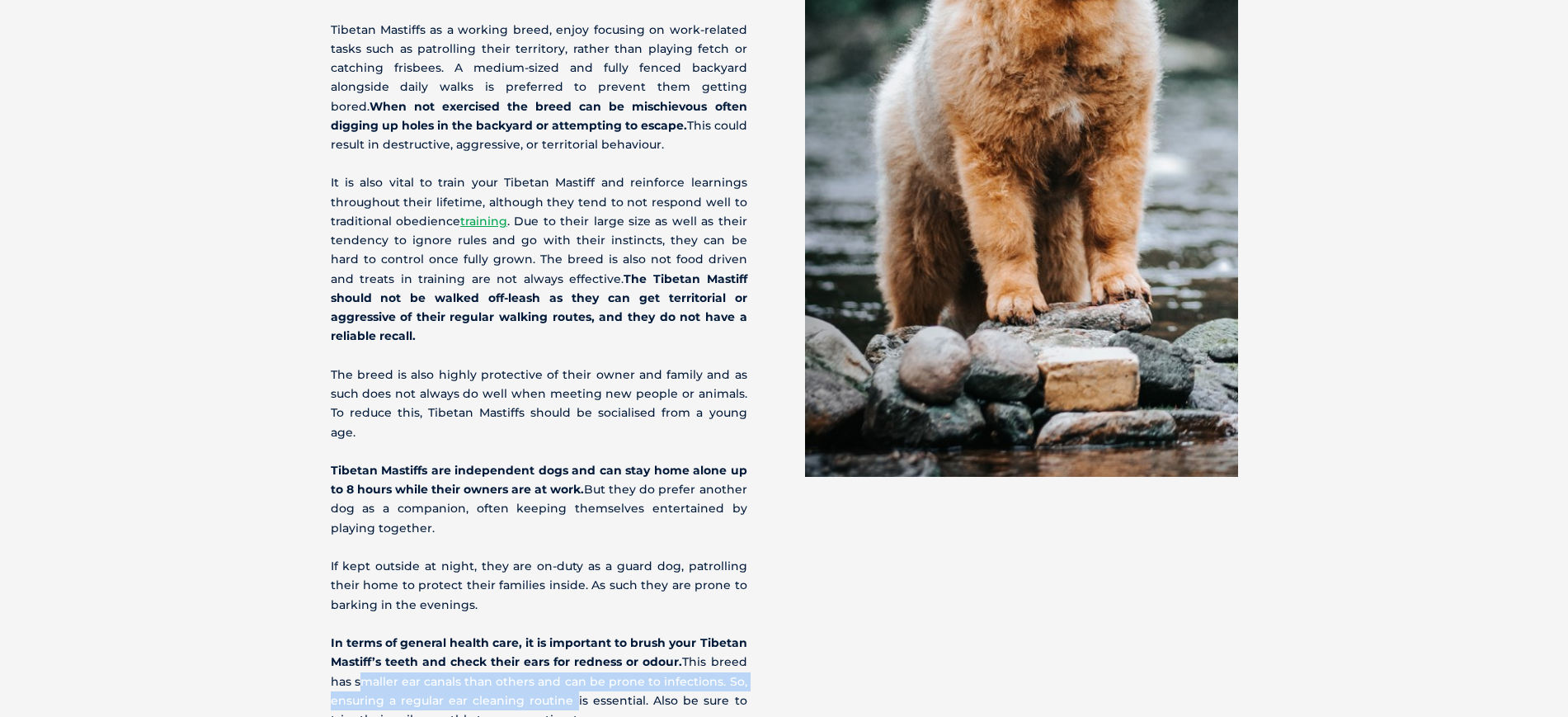
drag, startPoint x: 388, startPoint y: 521, endPoint x: 568, endPoint y: 566, distance: 185.5
click at [568, 634] on p "In terms of general health care, it is important to brush your Tibetan Mastiff’…" at bounding box center [539, 681] width 416 height 95
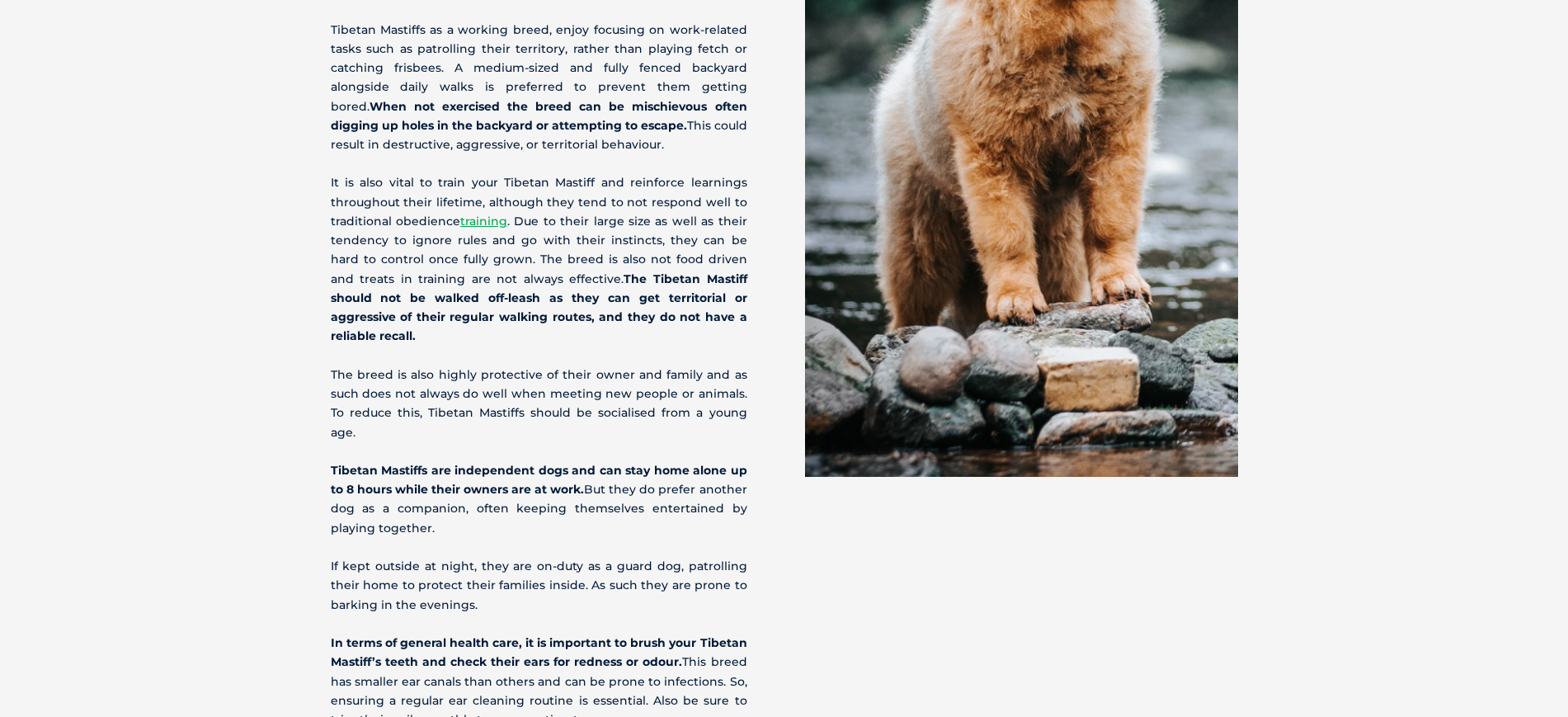
drag, startPoint x: 688, startPoint y: 506, endPoint x: 668, endPoint y: 584, distance: 80.5
click at [668, 584] on section "How to Care for your Tibetan Mastiff Tibetan Mastiffs are playful dogs who enjo…" at bounding box center [784, 219] width 1568 height 1154
drag, startPoint x: 668, startPoint y: 584, endPoint x: 720, endPoint y: 503, distance: 96.3
click at [720, 503] on section "How to Care for your Tibetan Mastiff Tibetan Mastiffs are playful dogs who enjo…" at bounding box center [784, 219] width 1568 height 1154
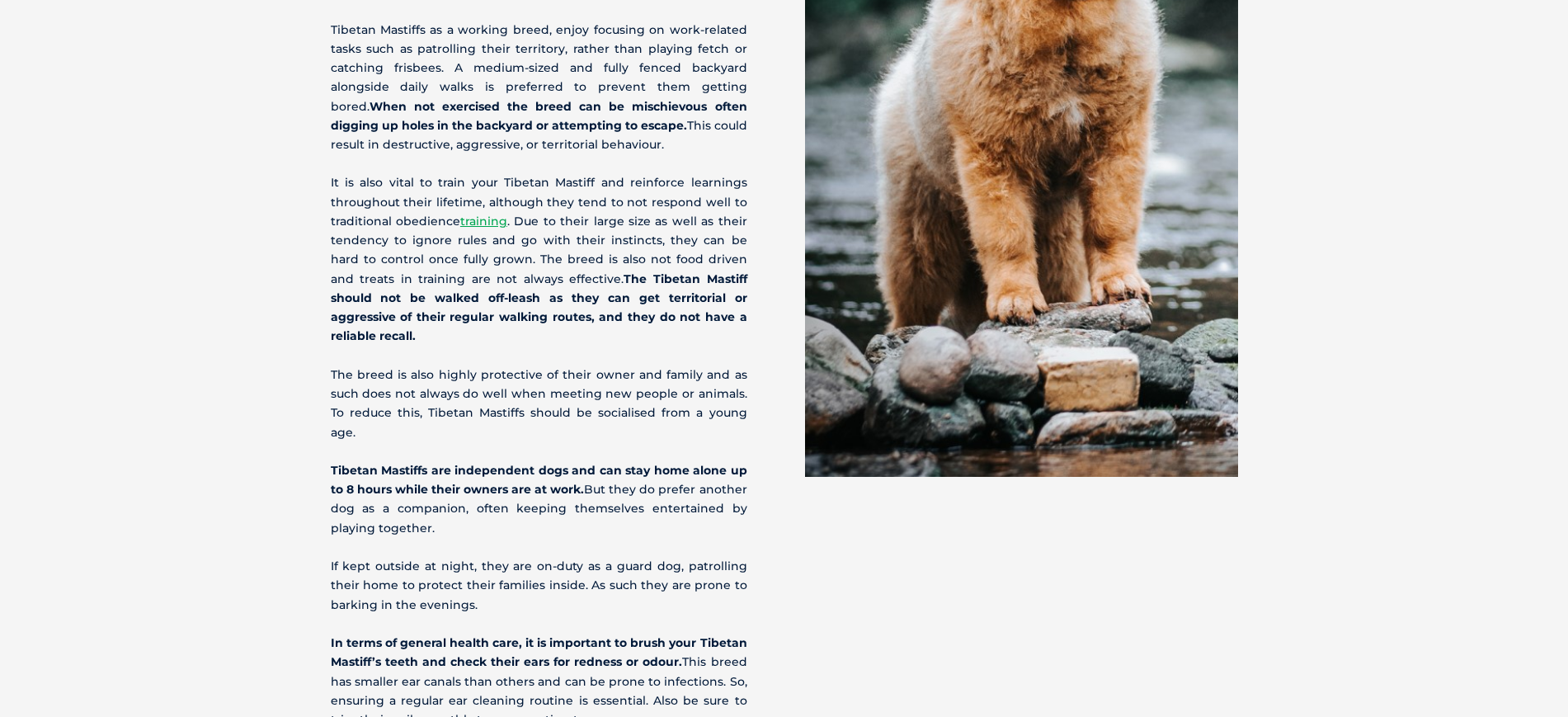
click at [720, 634] on p "In terms of general health care, it is important to brush your Tibetan Mastiff’…" at bounding box center [539, 681] width 416 height 95
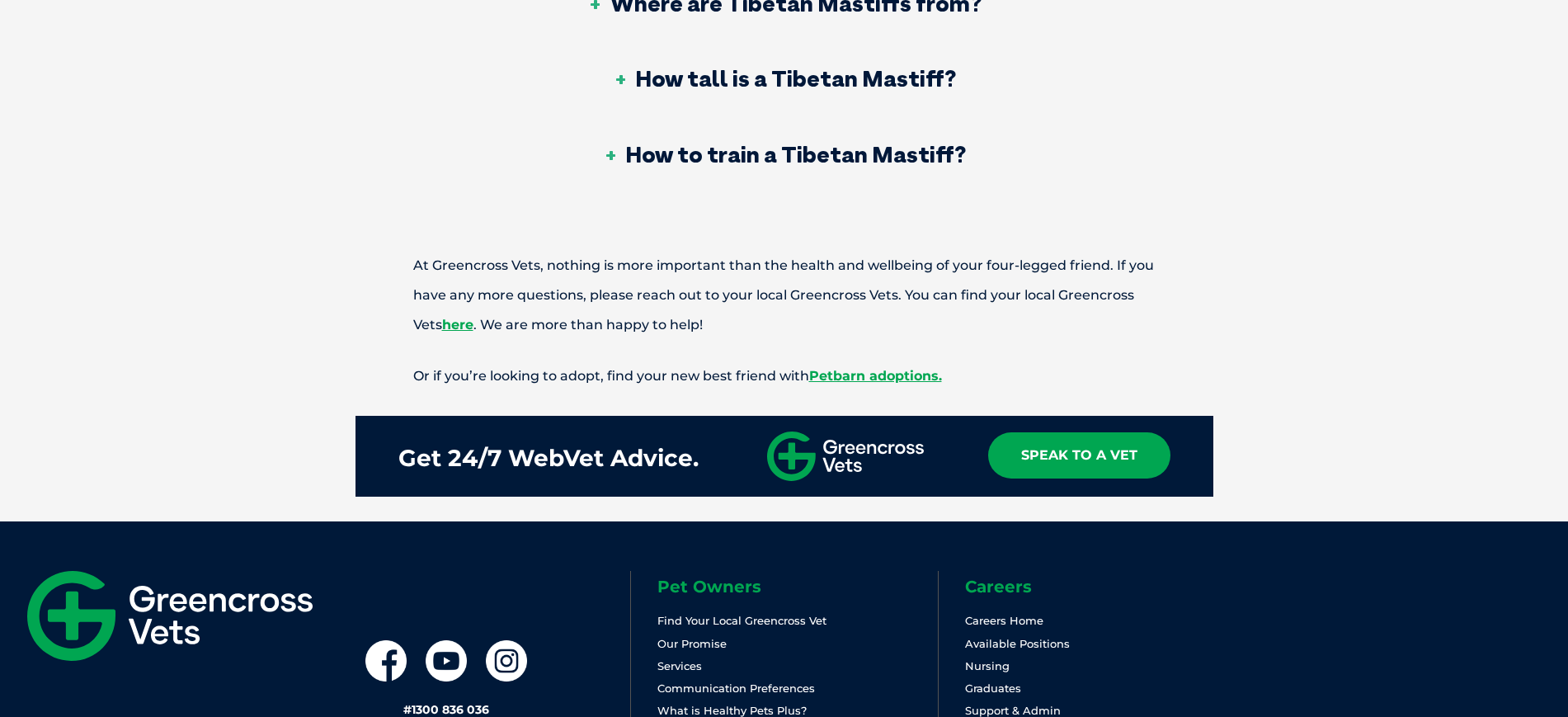
scroll to position [7168, 0]
